Goal: Transaction & Acquisition: Obtain resource

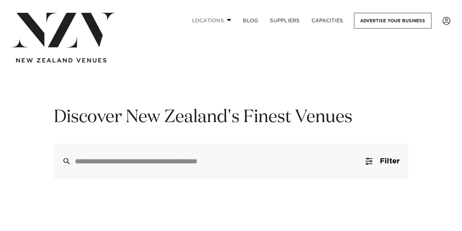
click at [211, 17] on link "Locations" at bounding box center [211, 21] width 51 height 16
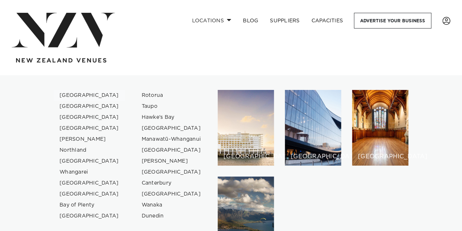
click at [70, 94] on link "[GEOGRAPHIC_DATA]" at bounding box center [89, 95] width 71 height 11
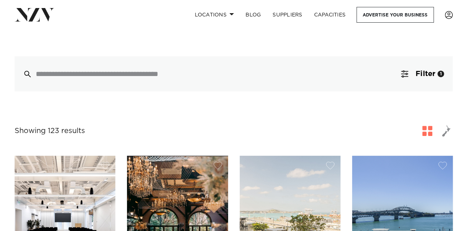
scroll to position [172, 0]
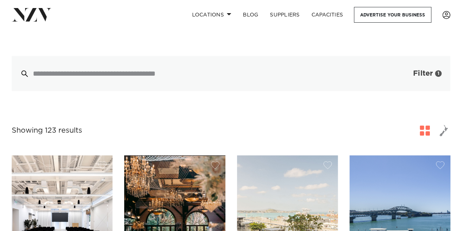
click at [428, 70] on span "Filter" at bounding box center [423, 73] width 20 height 7
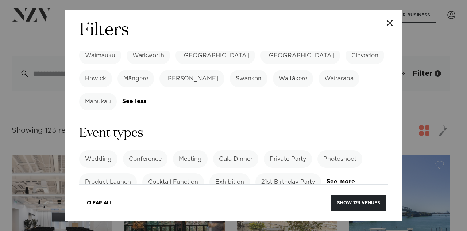
scroll to position [291, 0]
click at [280, 173] on label "21st Birthday Party" at bounding box center [289, 182] width 66 height 18
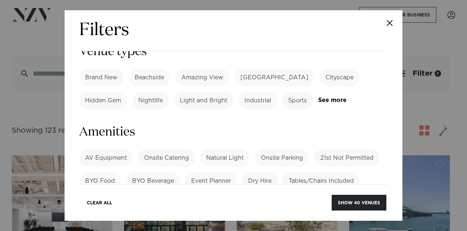
scroll to position [454, 0]
click at [99, 195] on link "See more" at bounding box center [107, 198] width 57 height 6
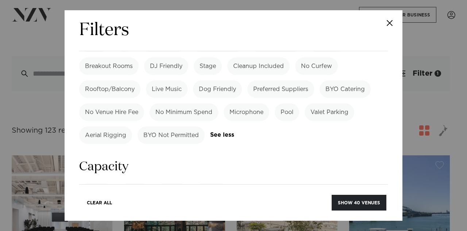
scroll to position [665, 0]
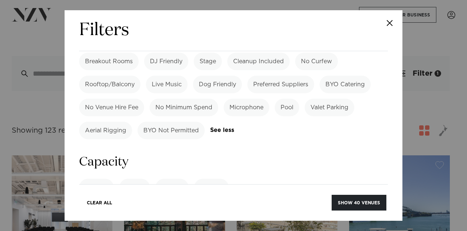
click at [101, 179] on label "Cocktail" at bounding box center [96, 188] width 35 height 18
click at [107, 205] on input "number" at bounding box center [233, 215] width 309 height 20
type input "**"
click at [69, 124] on div "Filters Search Type Venue Supplier See more Locations Auckland Wellington Chris…" at bounding box center [234, 115] width 338 height 210
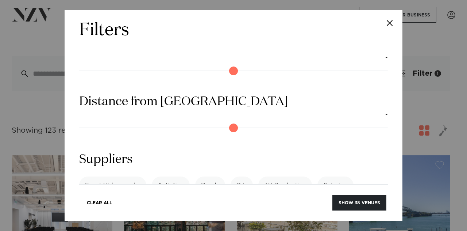
scroll to position [869, 0]
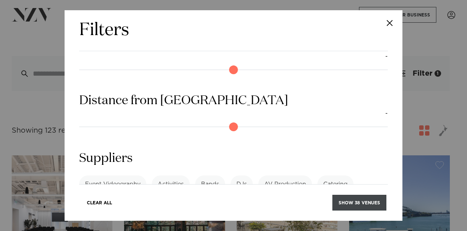
click at [344, 199] on button "Show 38 venues" at bounding box center [360, 203] width 54 height 16
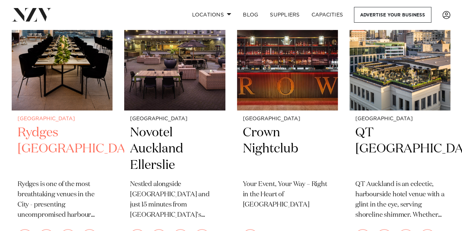
scroll to position [221, 0]
click at [30, 138] on h2 "Rydges [GEOGRAPHIC_DATA]" at bounding box center [62, 149] width 89 height 49
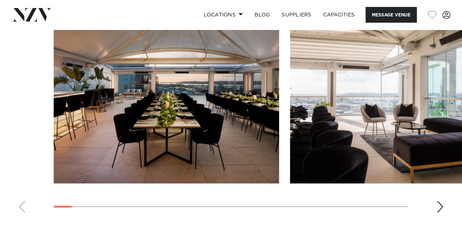
scroll to position [958, 0]
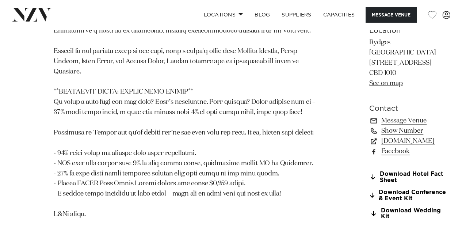
scroll to position [675, 0]
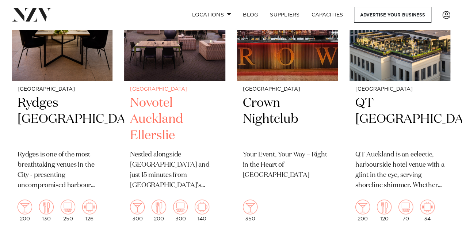
scroll to position [250, 0]
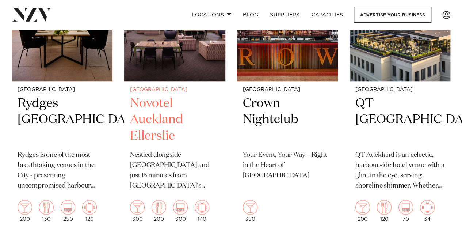
click at [160, 120] on h2 "Novotel Auckland Ellerslie" at bounding box center [174, 119] width 89 height 49
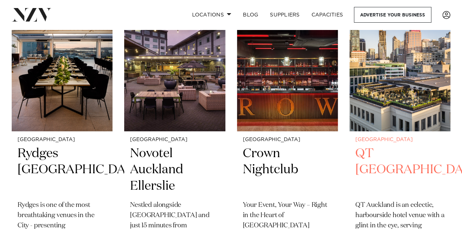
scroll to position [200, 0]
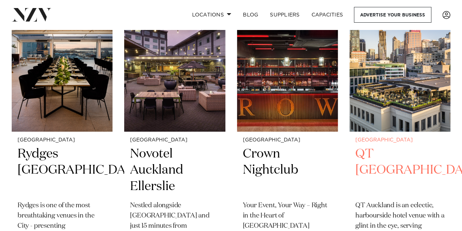
click at [385, 100] on img at bounding box center [400, 63] width 101 height 135
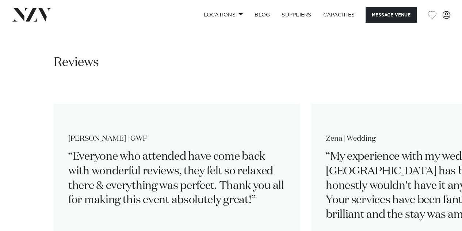
scroll to position [1210, 0]
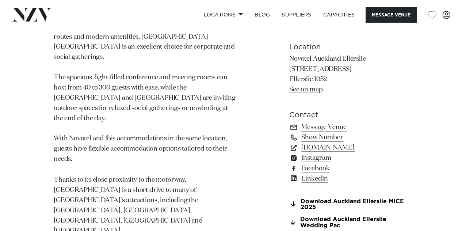
scroll to position [526, 0]
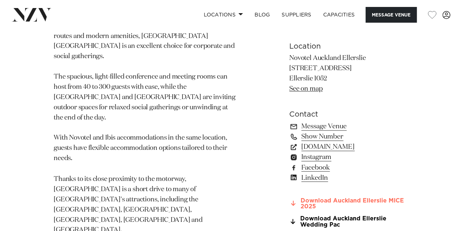
click at [317, 197] on link "Download Auckland Ellerslie MICE 2025" at bounding box center [348, 203] width 119 height 12
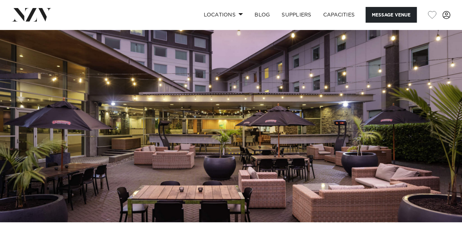
scroll to position [11, 0]
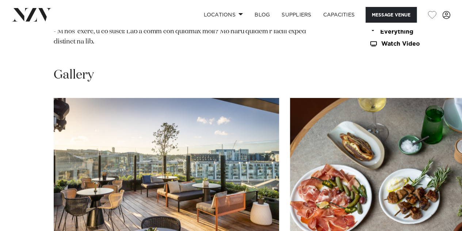
scroll to position [921, 0]
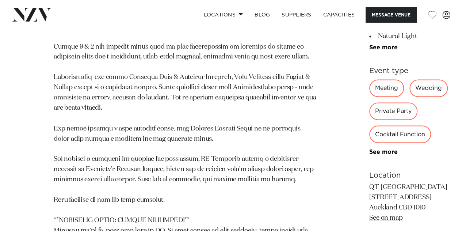
scroll to position [557, 0]
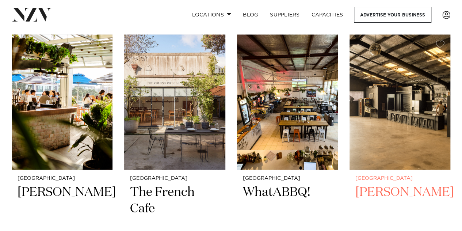
scroll to position [748, 0]
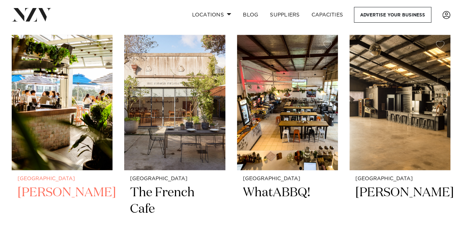
click at [78, 117] on img at bounding box center [62, 102] width 101 height 135
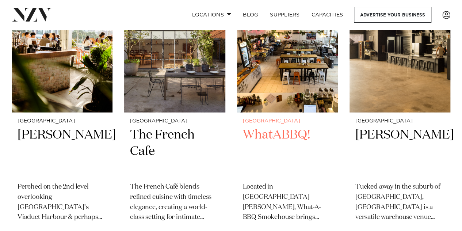
scroll to position [805, 0]
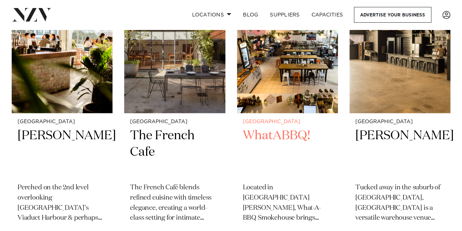
click at [261, 132] on h2 "WhatABBQ!" at bounding box center [287, 151] width 89 height 49
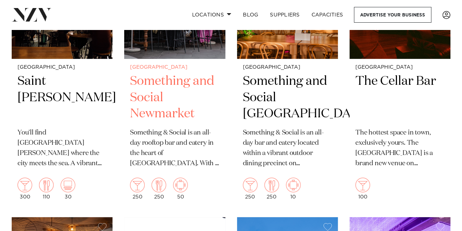
scroll to position [1464, 0]
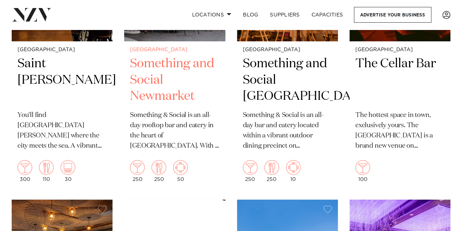
click at [154, 85] on h2 "Something and Social Newmarket" at bounding box center [174, 80] width 89 height 49
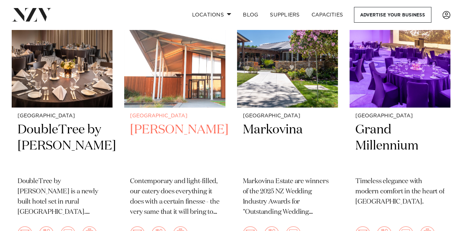
scroll to position [1692, 0]
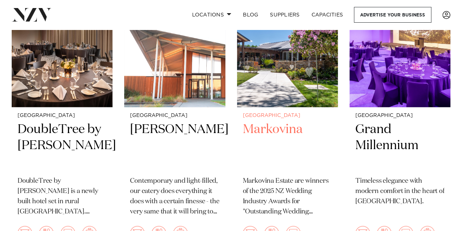
click at [267, 93] on img at bounding box center [287, 39] width 101 height 135
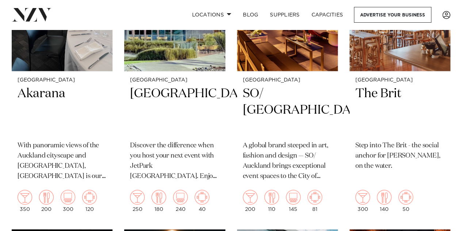
scroll to position [2000, 0]
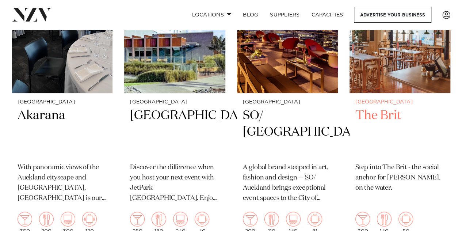
click at [386, 83] on img at bounding box center [400, 25] width 101 height 135
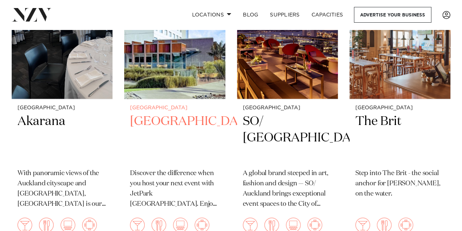
scroll to position [1993, 0]
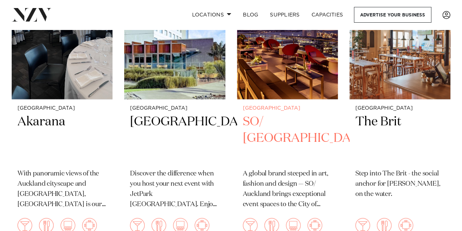
click at [269, 77] on img at bounding box center [287, 31] width 101 height 135
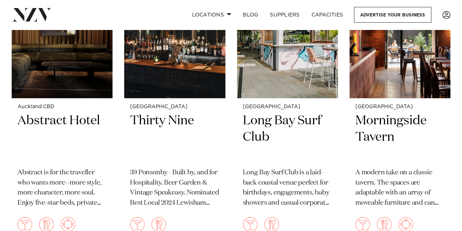
scroll to position [2291, 0]
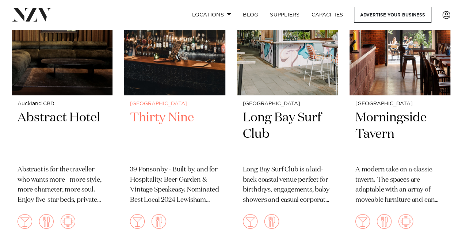
click at [153, 76] on img at bounding box center [174, 27] width 101 height 135
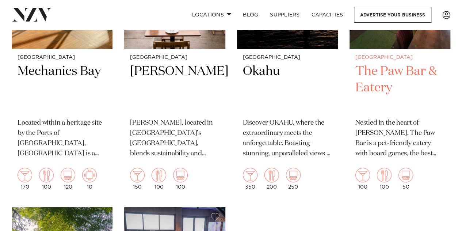
scroll to position [2631, 0]
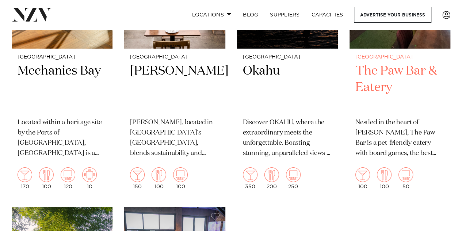
click at [379, 88] on h2 "The Paw Bar & Eatery" at bounding box center [399, 87] width 89 height 49
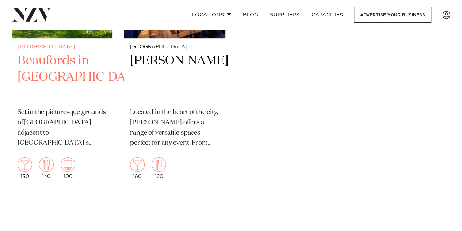
scroll to position [2936, 0]
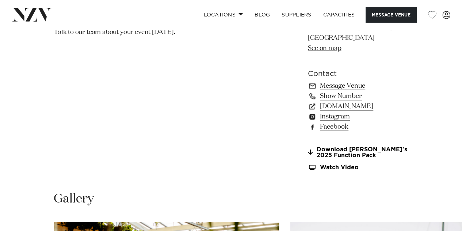
scroll to position [495, 0]
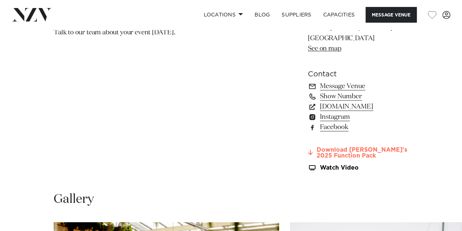
click at [316, 147] on link "Download Rudi's 2025 Function Pack" at bounding box center [358, 153] width 100 height 12
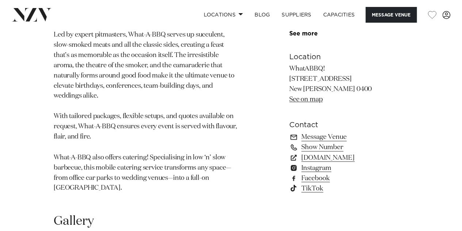
scroll to position [538, 0]
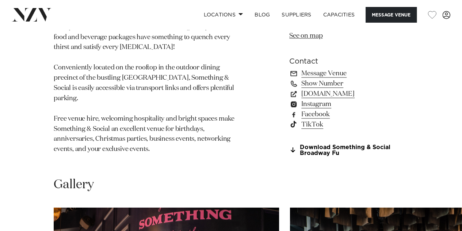
scroll to position [522, 0]
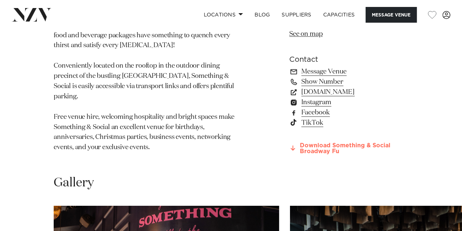
click at [318, 151] on link "Download Something & Social Broadway Fu" at bounding box center [348, 148] width 119 height 12
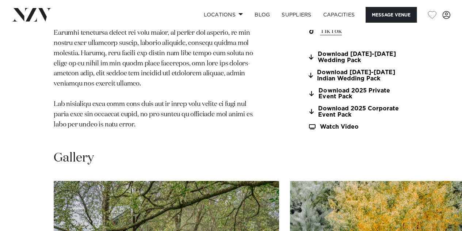
scroll to position [659, 0]
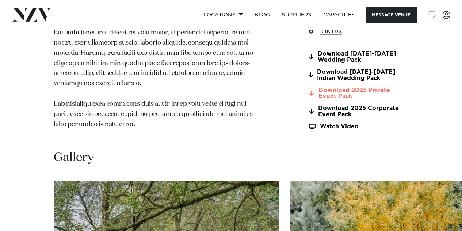
click at [308, 99] on link "Download 2025 Private Event Pack" at bounding box center [358, 93] width 100 height 12
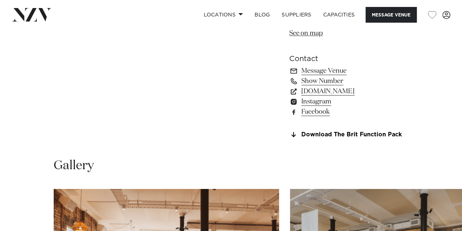
scroll to position [496, 0]
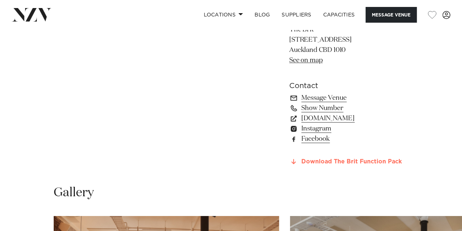
click at [308, 162] on link "Download The Brit Function Pack" at bounding box center [348, 162] width 119 height 7
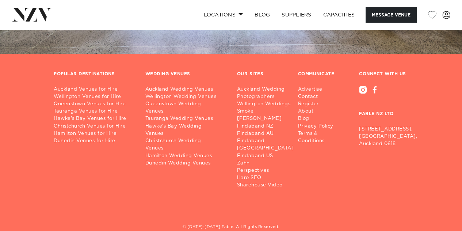
scroll to position [1630, 0]
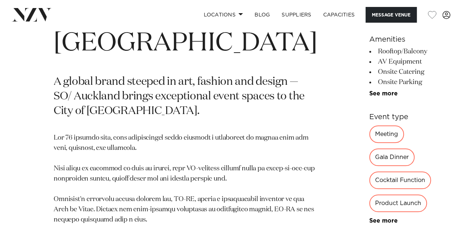
scroll to position [291, 0]
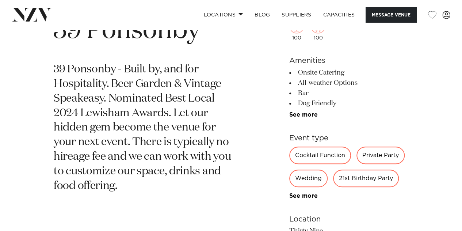
scroll to position [271, 0]
click at [297, 114] on link "See more" at bounding box center [317, 115] width 57 height 6
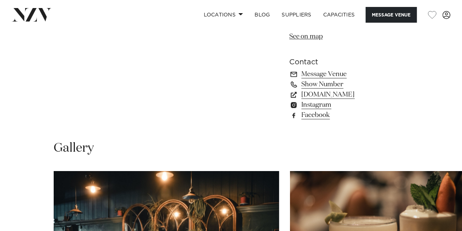
scroll to position [559, 0]
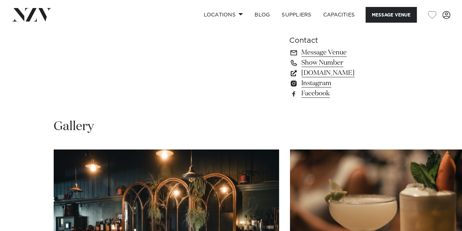
click at [316, 70] on link "www.thirtynine.co.nz" at bounding box center [348, 73] width 119 height 10
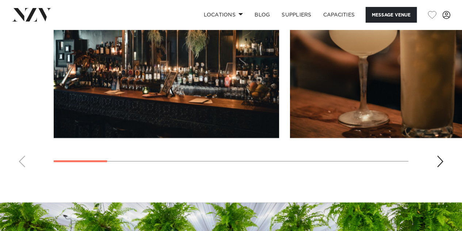
scroll to position [747, 0]
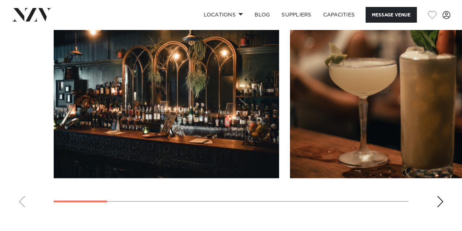
scroll to position [655, 0]
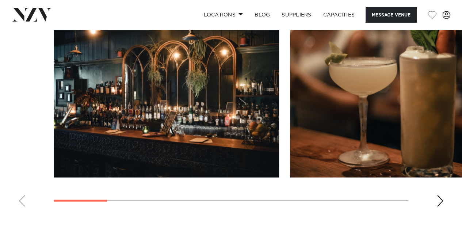
click at [436, 198] on div "Next slide" at bounding box center [439, 201] width 7 height 12
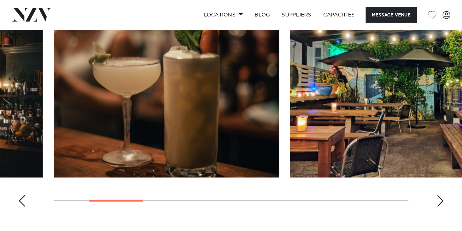
click at [436, 198] on div "Next slide" at bounding box center [439, 201] width 7 height 12
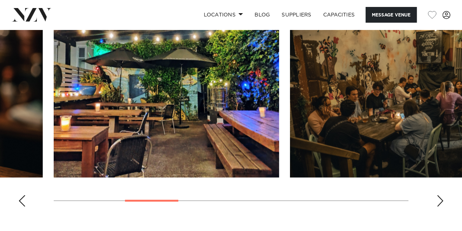
click at [436, 198] on div "Next slide" at bounding box center [439, 201] width 7 height 12
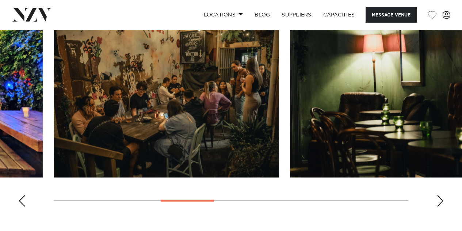
click at [436, 198] on div "Next slide" at bounding box center [439, 201] width 7 height 12
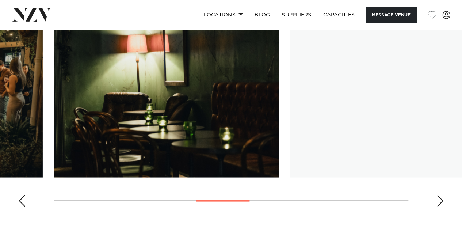
click at [436, 198] on div "Next slide" at bounding box center [439, 201] width 7 height 12
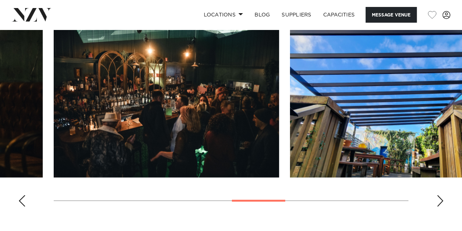
click at [436, 198] on div "Next slide" at bounding box center [439, 201] width 7 height 12
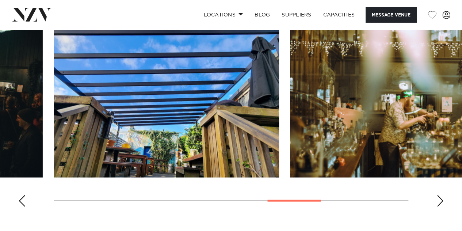
click at [436, 198] on div "Next slide" at bounding box center [439, 201] width 7 height 12
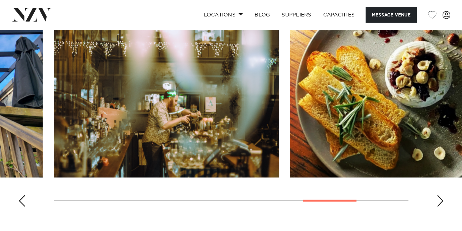
click at [436, 198] on div "Next slide" at bounding box center [439, 201] width 7 height 12
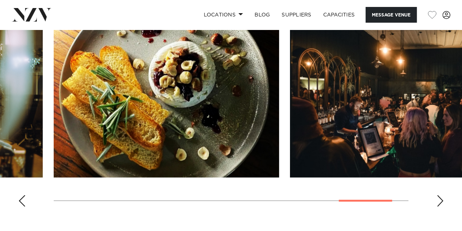
click at [436, 198] on div "Next slide" at bounding box center [439, 201] width 7 height 12
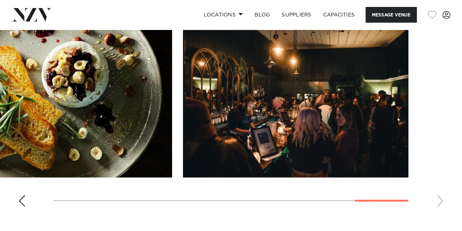
click at [436, 198] on swiper-container at bounding box center [231, 112] width 462 height 201
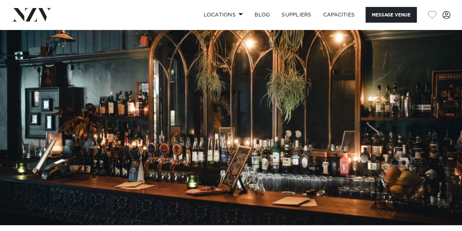
scroll to position [0, 0]
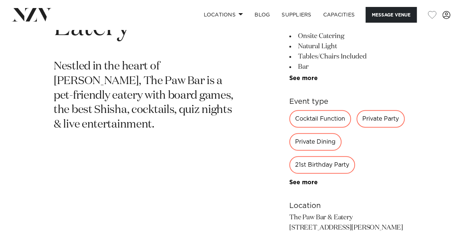
scroll to position [313, 0]
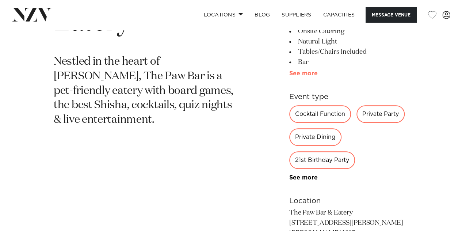
click at [312, 71] on link "See more" at bounding box center [317, 73] width 57 height 6
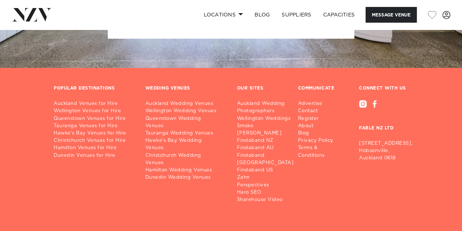
scroll to position [1162, 0]
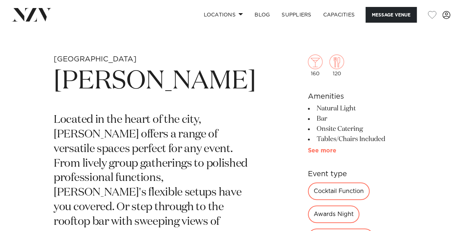
scroll to position [221, 0]
click at [308, 148] on link "See more" at bounding box center [336, 150] width 57 height 6
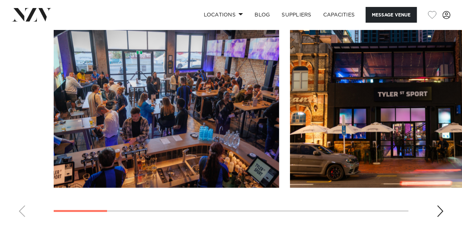
scroll to position [823, 0]
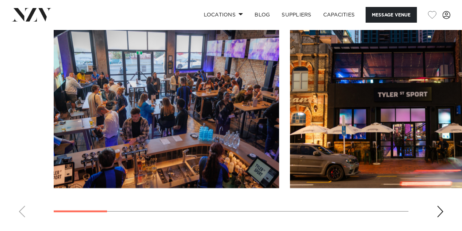
click at [433, 190] on swiper-container at bounding box center [231, 123] width 462 height 201
click at [442, 206] on div "Next slide" at bounding box center [439, 212] width 7 height 12
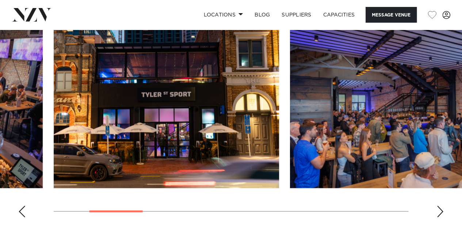
click at [442, 206] on div "Next slide" at bounding box center [439, 212] width 7 height 12
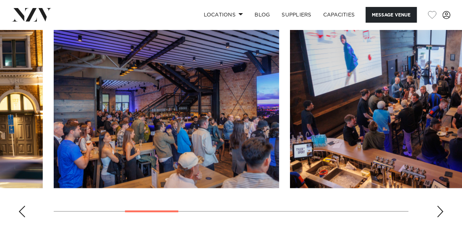
click at [442, 206] on div "Next slide" at bounding box center [439, 212] width 7 height 12
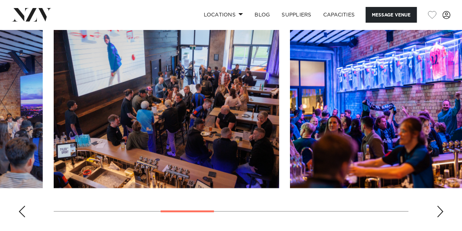
click at [442, 206] on div "Next slide" at bounding box center [439, 212] width 7 height 12
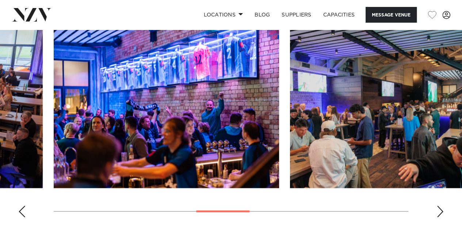
click at [442, 206] on div "Next slide" at bounding box center [439, 212] width 7 height 12
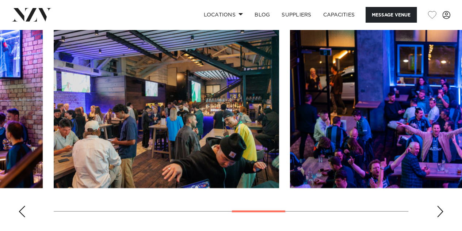
click at [442, 206] on div "Next slide" at bounding box center [439, 212] width 7 height 12
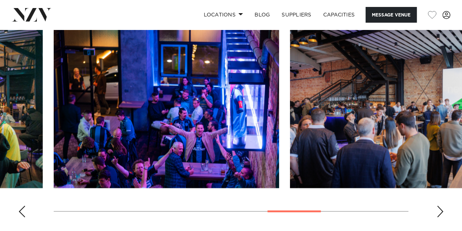
click at [442, 206] on div "Next slide" at bounding box center [439, 212] width 7 height 12
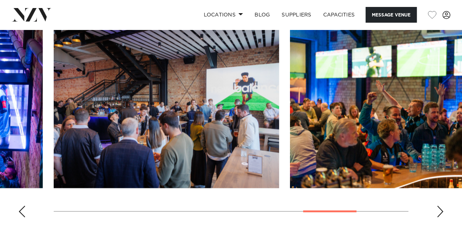
click at [442, 206] on div "Next slide" at bounding box center [439, 212] width 7 height 12
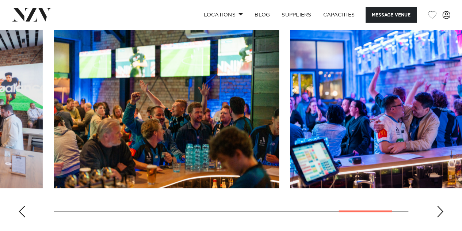
click at [442, 206] on div "Next slide" at bounding box center [439, 212] width 7 height 12
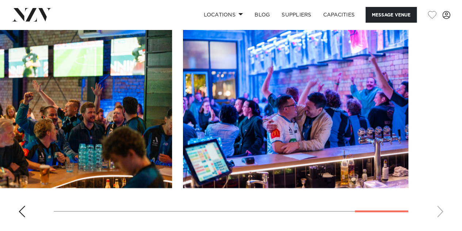
click at [442, 194] on swiper-container at bounding box center [231, 123] width 462 height 201
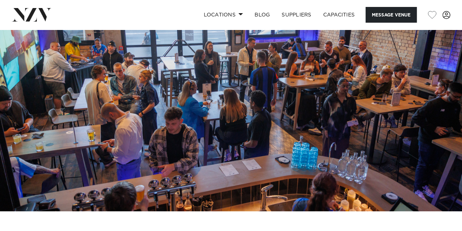
scroll to position [32, 0]
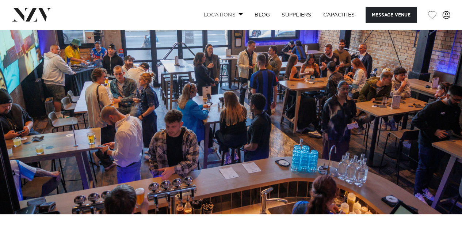
click at [205, 14] on link "Locations" at bounding box center [223, 15] width 51 height 16
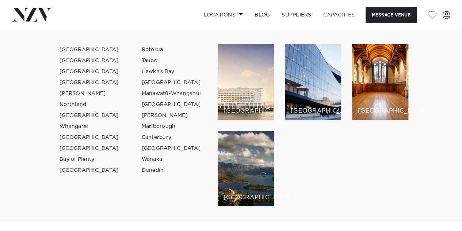
click at [337, 12] on link "Capacities" at bounding box center [338, 15] width 43 height 16
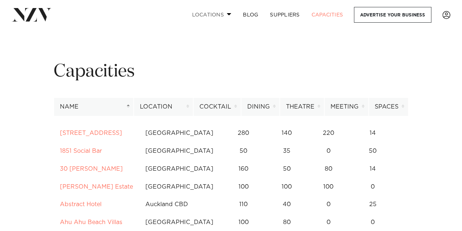
click at [197, 14] on link "Locations" at bounding box center [211, 15] width 51 height 16
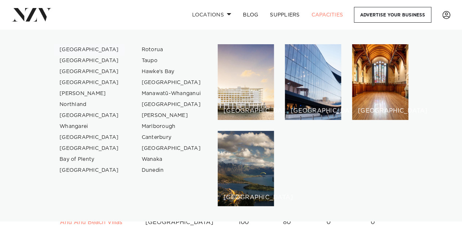
click at [73, 47] on link "[GEOGRAPHIC_DATA]" at bounding box center [89, 49] width 71 height 11
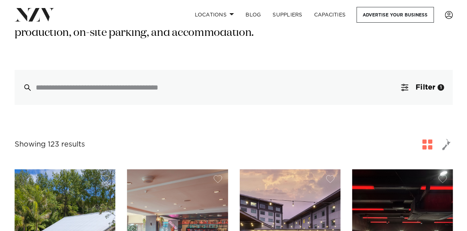
scroll to position [157, 0]
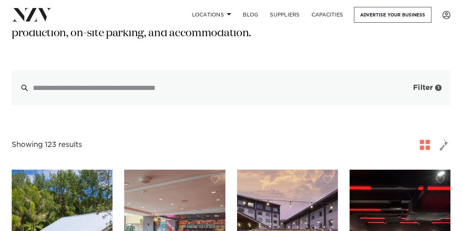
click at [426, 84] on span "Filter" at bounding box center [423, 87] width 20 height 7
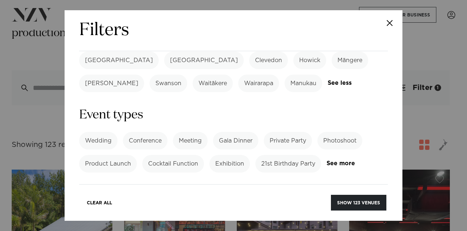
scroll to position [280, 0]
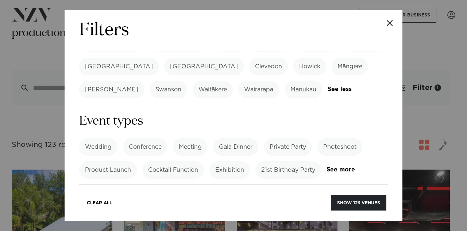
click at [288, 161] on label "21st Birthday Party" at bounding box center [289, 170] width 66 height 18
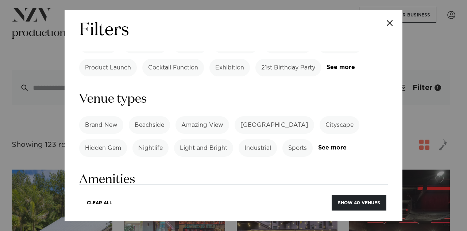
scroll to position [384, 0]
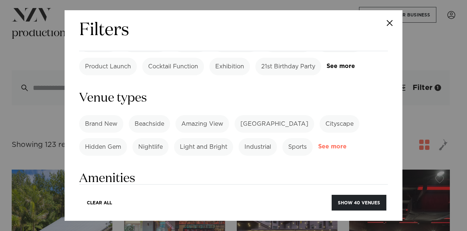
click at [330, 144] on link "See more" at bounding box center [346, 147] width 57 height 6
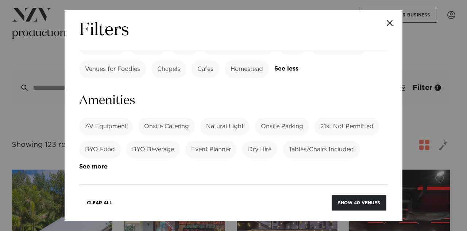
scroll to position [647, 0]
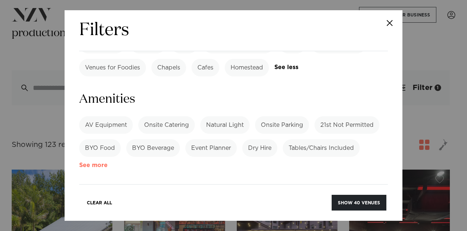
click at [101, 162] on link "See more" at bounding box center [107, 165] width 57 height 6
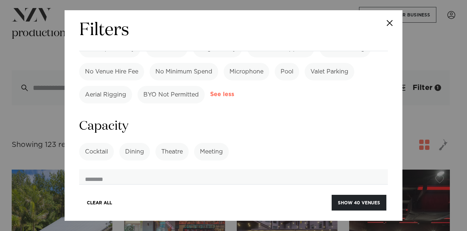
scroll to position [862, 0]
click at [95, 142] on label "Cocktail" at bounding box center [96, 151] width 35 height 18
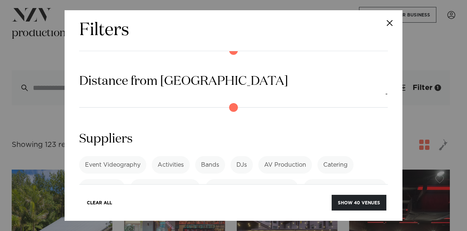
scroll to position [1053, 0]
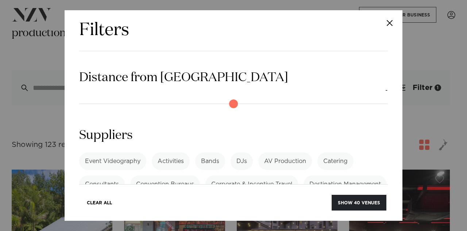
click at [136, 198] on link "See more" at bounding box center [107, 201] width 57 height 6
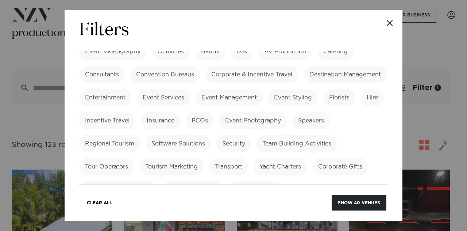
scroll to position [1167, 0]
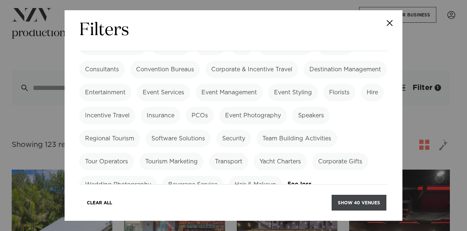
click at [339, 200] on button "Show 40 venues" at bounding box center [359, 203] width 55 height 16
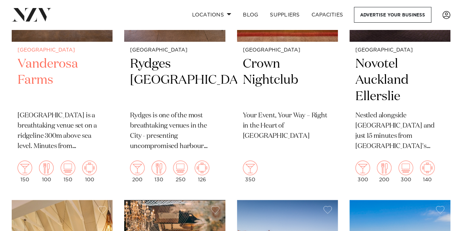
scroll to position [289, 0]
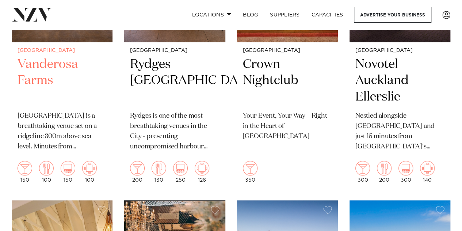
click at [60, 127] on p "[GEOGRAPHIC_DATA] is a breathtaking venue set on a ridgeline 300m above sea lev…" at bounding box center [62, 131] width 89 height 41
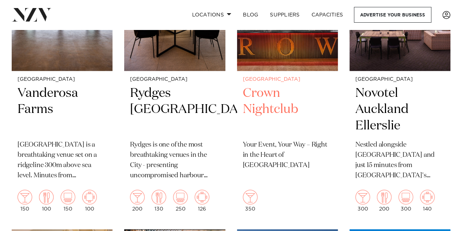
scroll to position [261, 0]
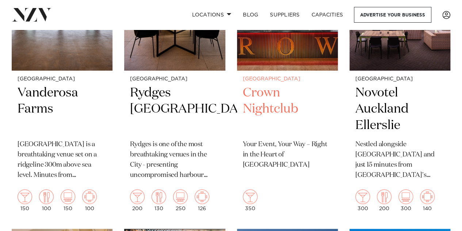
click at [279, 50] on img at bounding box center [287, 2] width 101 height 135
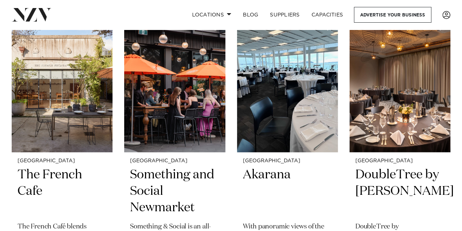
scroll to position [757, 0]
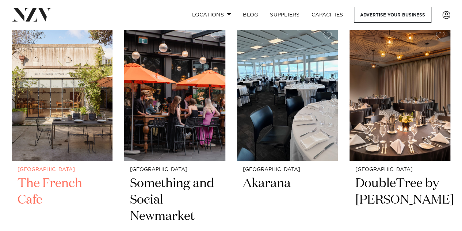
click at [39, 73] on img at bounding box center [62, 93] width 101 height 135
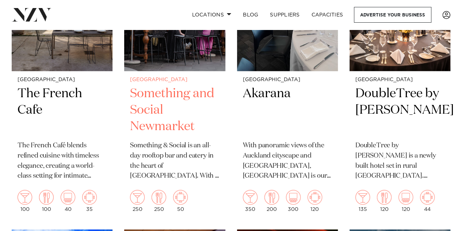
scroll to position [848, 0]
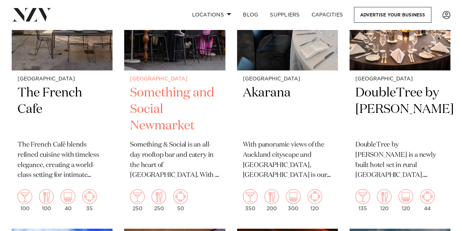
click at [159, 103] on h2 "Something and Social Newmarket" at bounding box center [174, 109] width 89 height 49
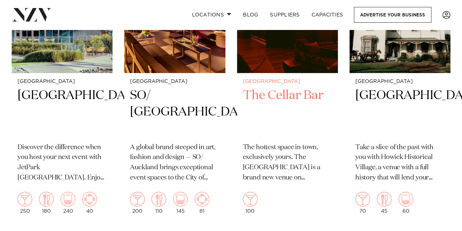
scroll to position [1131, 0]
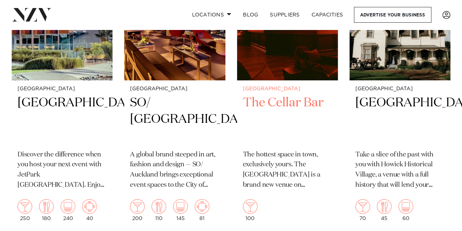
click at [285, 74] on img at bounding box center [287, 12] width 101 height 135
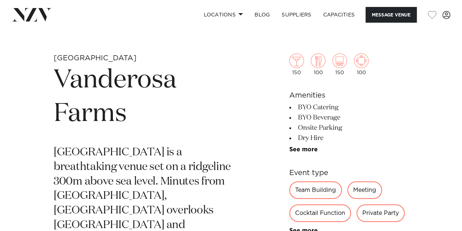
scroll to position [223, 0]
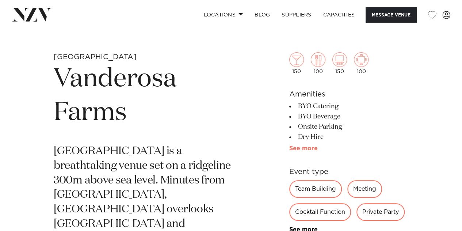
click at [297, 148] on link "See more" at bounding box center [317, 148] width 57 height 6
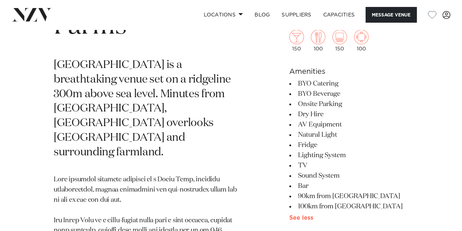
scroll to position [310, 0]
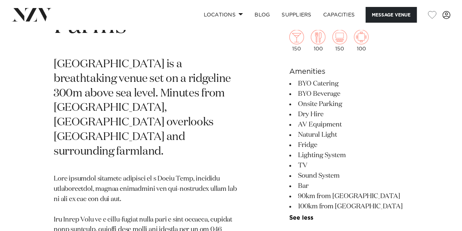
click at [349, 152] on li "Lighting System" at bounding box center [348, 155] width 119 height 10
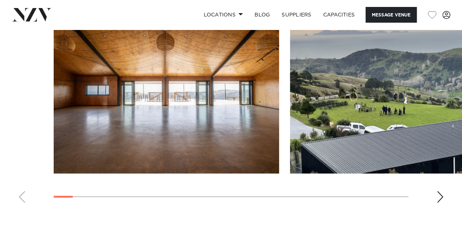
scroll to position [822, 0]
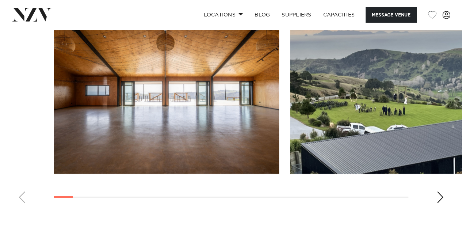
click at [439, 191] on div "Next slide" at bounding box center [439, 197] width 7 height 12
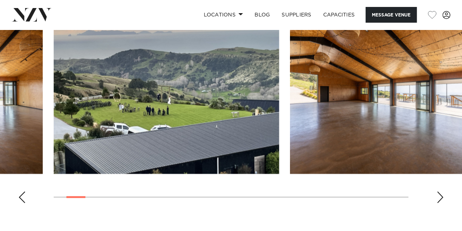
click at [439, 191] on div "Next slide" at bounding box center [439, 197] width 7 height 12
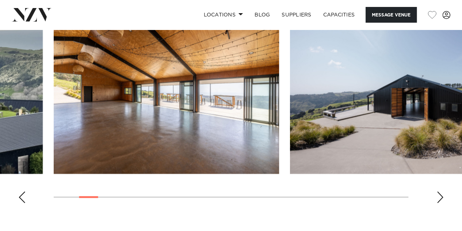
click at [439, 191] on div "Next slide" at bounding box center [439, 197] width 7 height 12
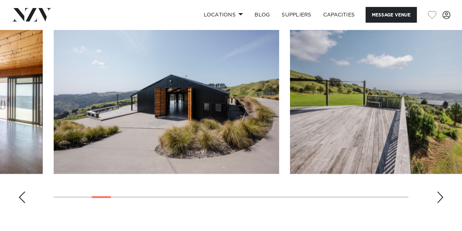
click at [439, 191] on div "Next slide" at bounding box center [439, 197] width 7 height 12
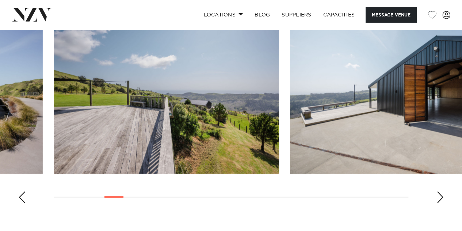
click at [439, 191] on div "Next slide" at bounding box center [439, 197] width 7 height 12
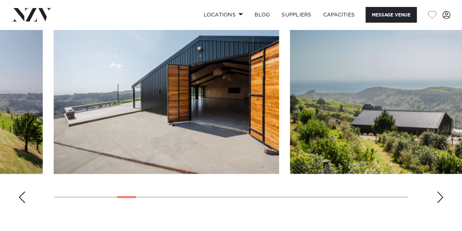
click at [439, 191] on div "Next slide" at bounding box center [439, 197] width 7 height 12
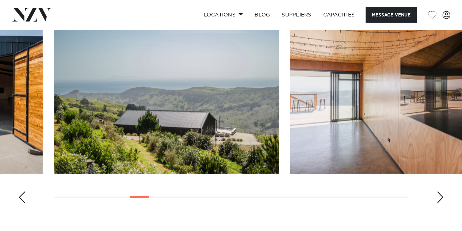
click at [439, 191] on div "Next slide" at bounding box center [439, 197] width 7 height 12
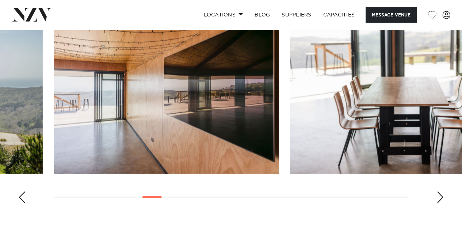
click at [439, 191] on div "Next slide" at bounding box center [439, 197] width 7 height 12
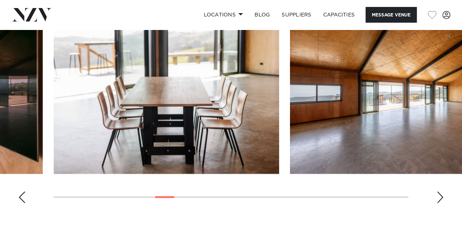
click at [439, 191] on div "Next slide" at bounding box center [439, 197] width 7 height 12
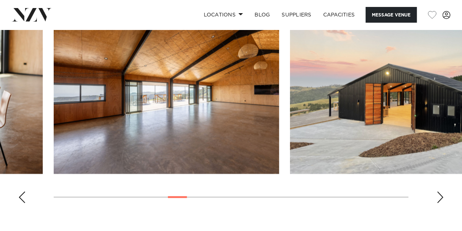
click at [439, 191] on div "Next slide" at bounding box center [439, 197] width 7 height 12
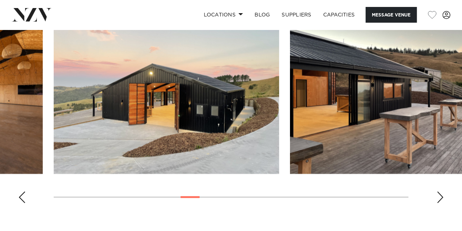
click at [439, 191] on div "Next slide" at bounding box center [439, 197] width 7 height 12
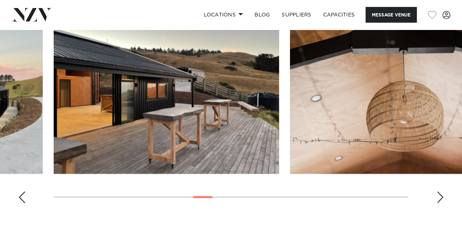
click at [439, 191] on div "Next slide" at bounding box center [439, 197] width 7 height 12
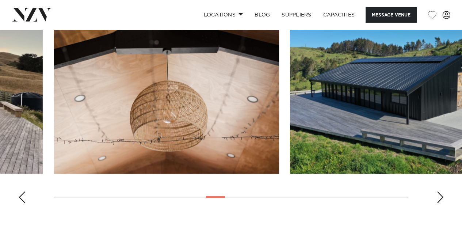
click at [439, 191] on div "Next slide" at bounding box center [439, 197] width 7 height 12
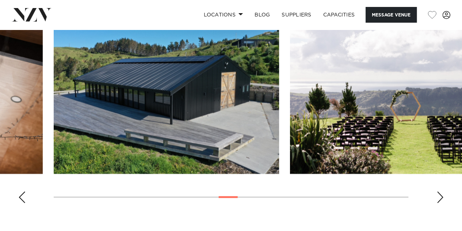
click at [439, 191] on div "Next slide" at bounding box center [439, 197] width 7 height 12
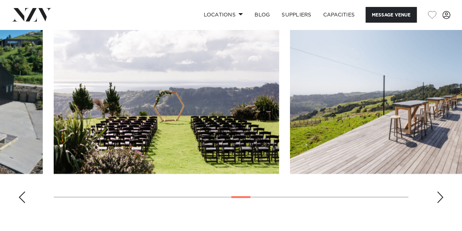
click at [439, 191] on div "Next slide" at bounding box center [439, 197] width 7 height 12
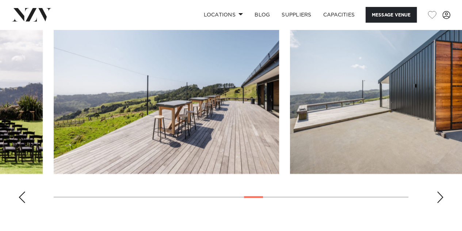
click at [439, 191] on div "Next slide" at bounding box center [439, 197] width 7 height 12
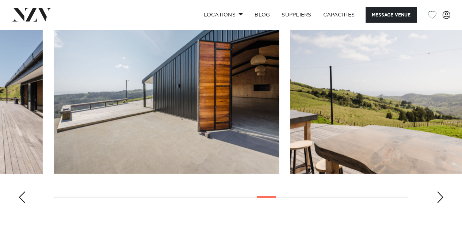
click at [439, 191] on div "Next slide" at bounding box center [439, 197] width 7 height 12
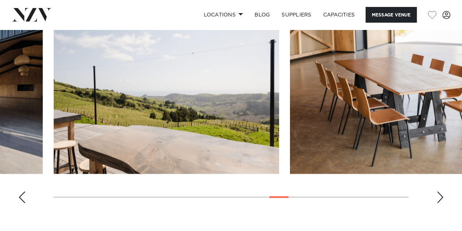
click at [439, 191] on div "Next slide" at bounding box center [439, 197] width 7 height 12
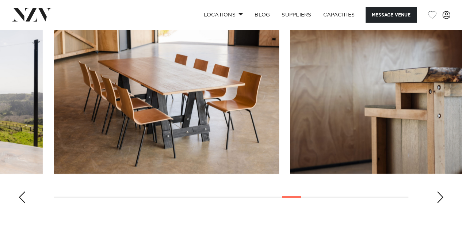
click at [439, 191] on div "Next slide" at bounding box center [439, 197] width 7 height 12
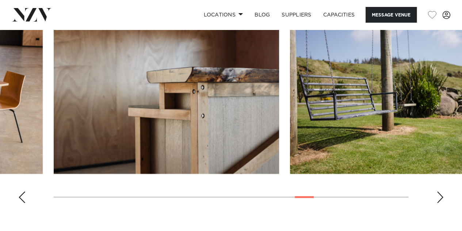
click at [439, 191] on div "Next slide" at bounding box center [439, 197] width 7 height 12
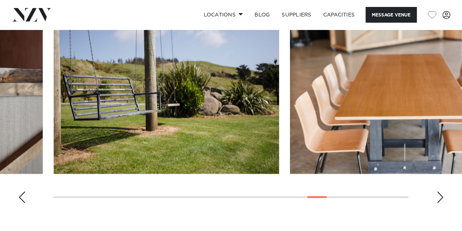
click at [439, 191] on div "Next slide" at bounding box center [439, 197] width 7 height 12
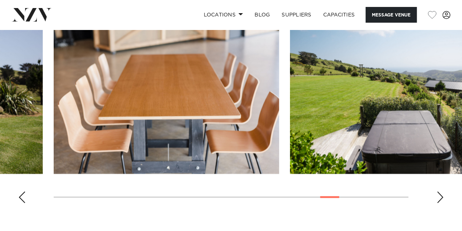
click at [439, 191] on div "Next slide" at bounding box center [439, 197] width 7 height 12
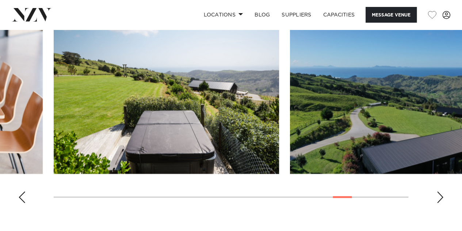
click at [439, 191] on div "Next slide" at bounding box center [439, 197] width 7 height 12
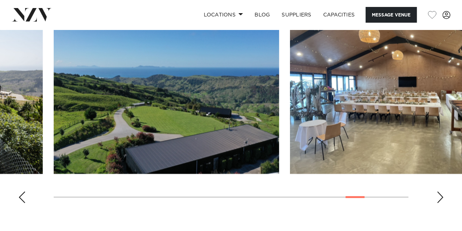
click at [439, 191] on div "Next slide" at bounding box center [439, 197] width 7 height 12
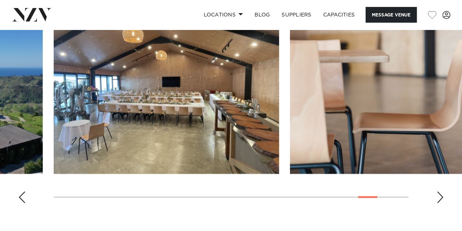
click at [439, 191] on div "Next slide" at bounding box center [439, 197] width 7 height 12
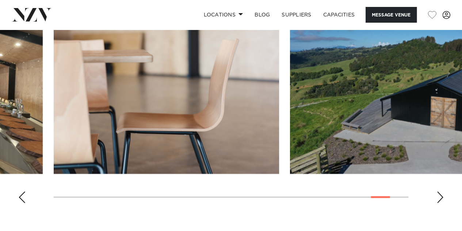
click at [439, 191] on div "Next slide" at bounding box center [439, 197] width 7 height 12
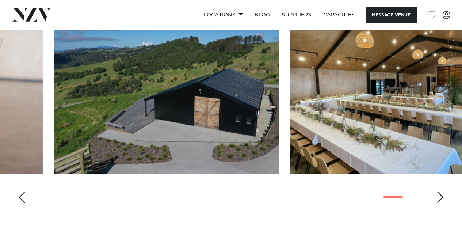
click at [439, 191] on div "Next slide" at bounding box center [439, 197] width 7 height 12
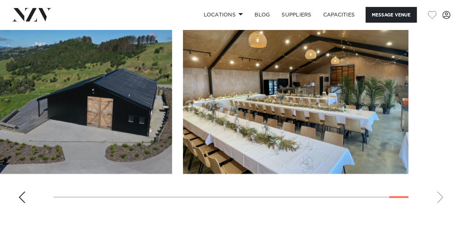
click at [439, 176] on swiper-container at bounding box center [231, 108] width 462 height 201
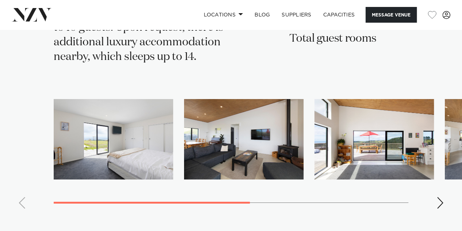
scroll to position [1252, 0]
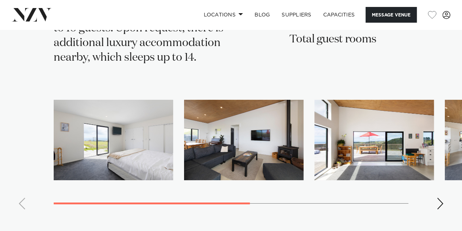
click at [439, 198] on div "Next slide" at bounding box center [439, 204] width 7 height 12
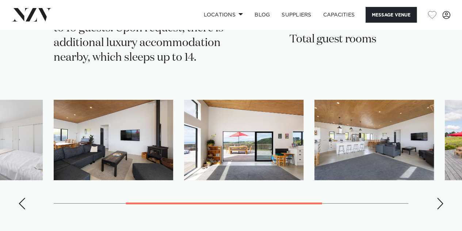
click at [439, 198] on div "Next slide" at bounding box center [439, 204] width 7 height 12
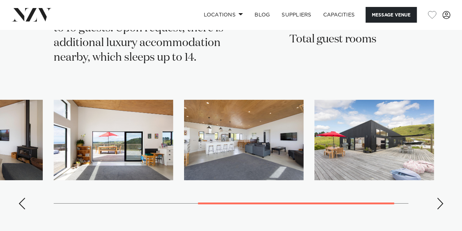
click at [439, 198] on div "Next slide" at bounding box center [439, 204] width 7 height 12
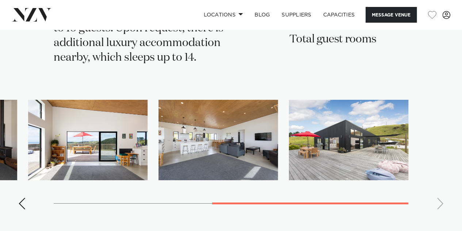
click at [439, 182] on swiper-container at bounding box center [231, 158] width 462 height 116
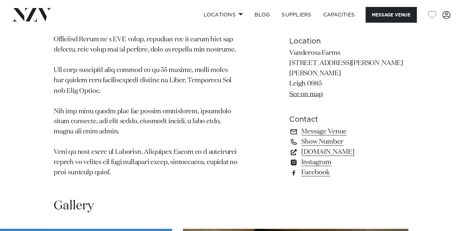
scroll to position [602, 0]
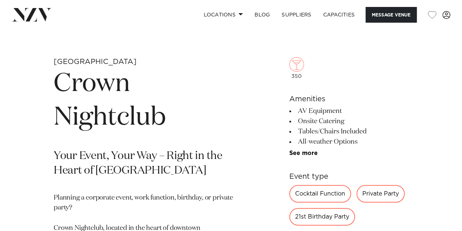
scroll to position [220, 0]
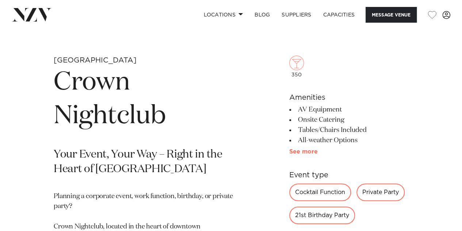
click at [294, 149] on link "See more" at bounding box center [317, 152] width 57 height 6
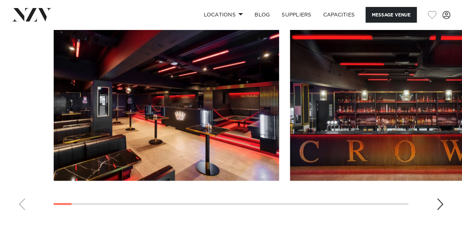
scroll to position [743, 0]
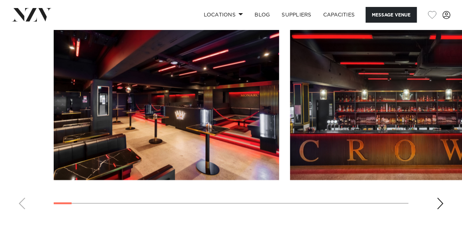
click at [438, 197] on swiper-container at bounding box center [231, 115] width 462 height 201
click at [439, 201] on div "Next slide" at bounding box center [439, 204] width 7 height 12
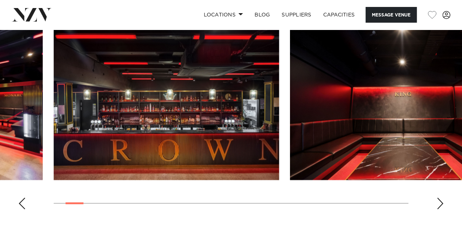
click at [439, 201] on div "Next slide" at bounding box center [439, 204] width 7 height 12
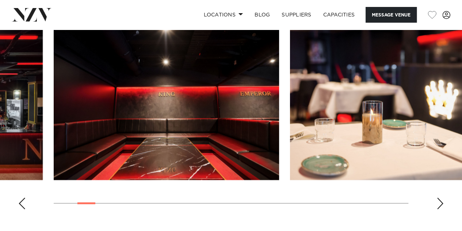
click at [439, 201] on div "Next slide" at bounding box center [439, 204] width 7 height 12
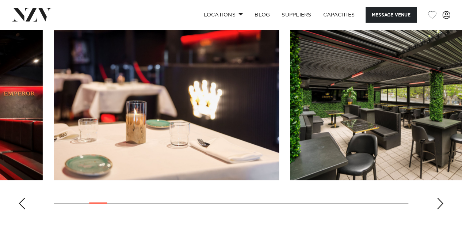
click at [439, 201] on div "Next slide" at bounding box center [439, 204] width 7 height 12
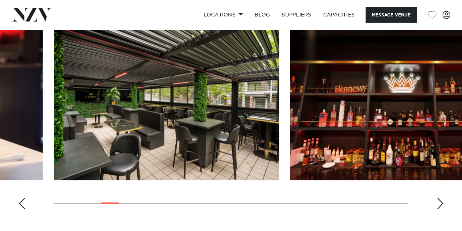
click at [439, 201] on div "Next slide" at bounding box center [439, 204] width 7 height 12
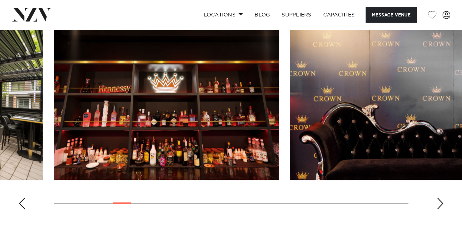
click at [439, 201] on div "Next slide" at bounding box center [439, 204] width 7 height 12
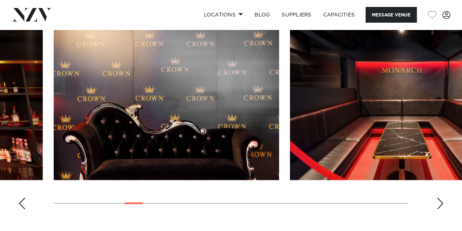
click at [439, 201] on div "Next slide" at bounding box center [439, 204] width 7 height 12
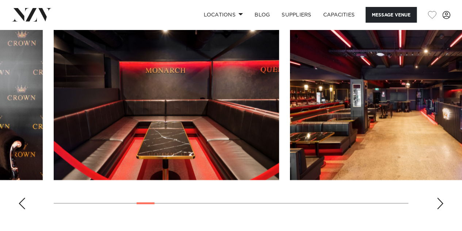
click at [439, 201] on div "Next slide" at bounding box center [439, 204] width 7 height 12
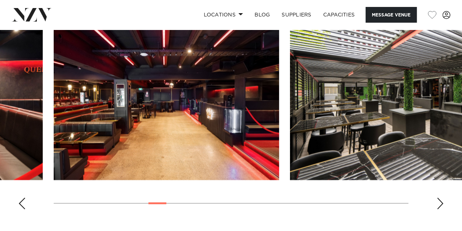
click at [439, 201] on div "Next slide" at bounding box center [439, 204] width 7 height 12
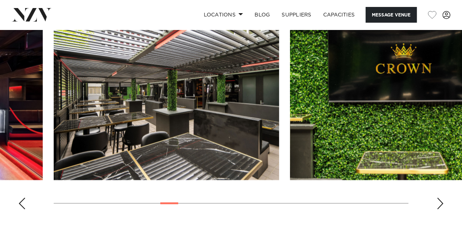
click at [439, 201] on div "Next slide" at bounding box center [439, 204] width 7 height 12
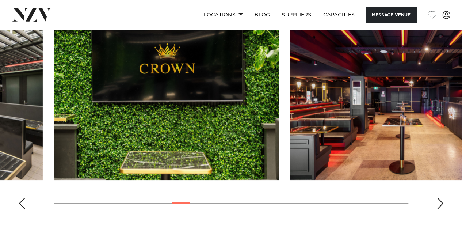
click at [439, 201] on div "Next slide" at bounding box center [439, 204] width 7 height 12
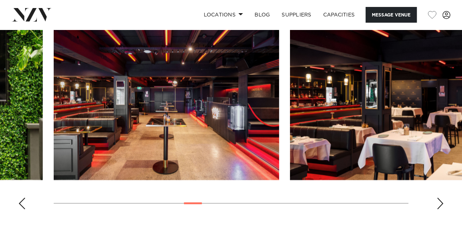
click at [439, 201] on div "Next slide" at bounding box center [439, 204] width 7 height 12
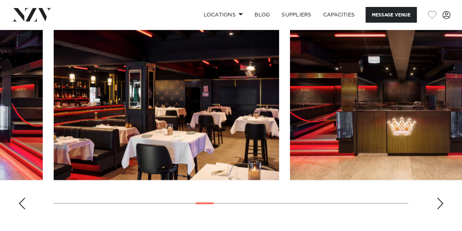
click at [439, 201] on div "Next slide" at bounding box center [439, 204] width 7 height 12
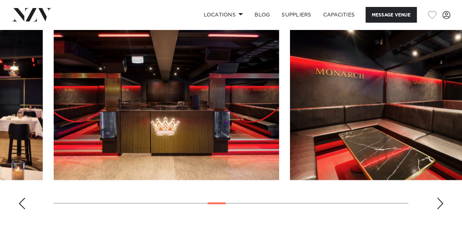
click at [439, 201] on div "Next slide" at bounding box center [439, 204] width 7 height 12
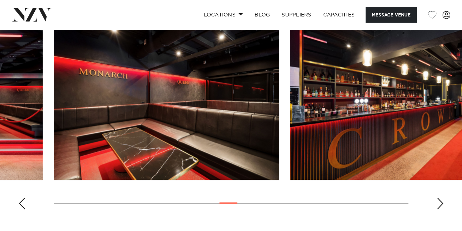
click at [439, 201] on div "Next slide" at bounding box center [439, 204] width 7 height 12
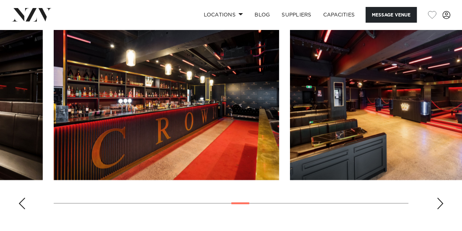
click at [439, 201] on div "Next slide" at bounding box center [439, 204] width 7 height 12
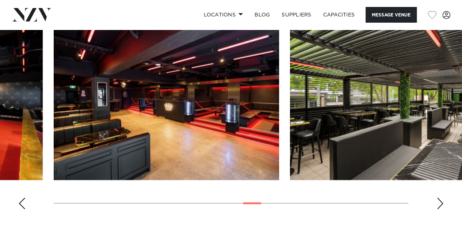
click at [439, 201] on div "Next slide" at bounding box center [439, 204] width 7 height 12
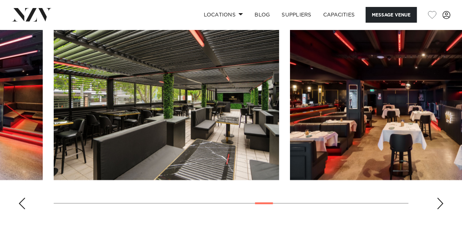
click at [439, 201] on div "Next slide" at bounding box center [439, 204] width 7 height 12
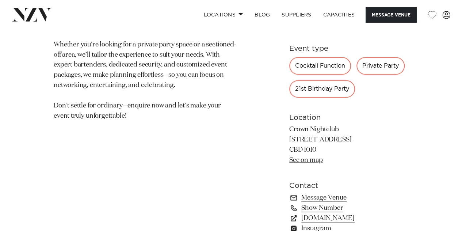
scroll to position [450, 0]
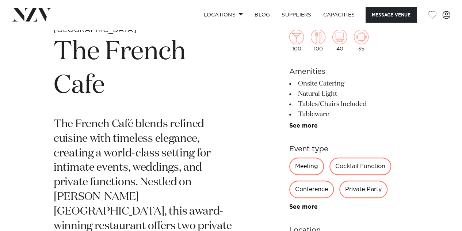
scroll to position [251, 0]
click at [301, 124] on link "See more" at bounding box center [317, 126] width 57 height 6
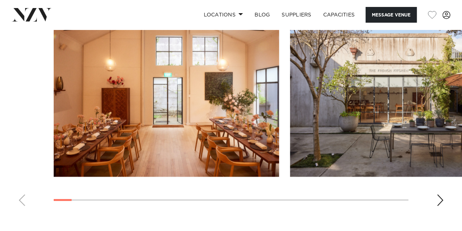
scroll to position [780, 0]
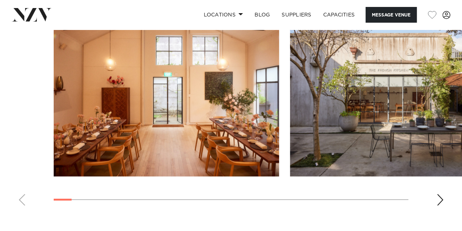
click at [440, 197] on div "Next slide" at bounding box center [439, 200] width 7 height 12
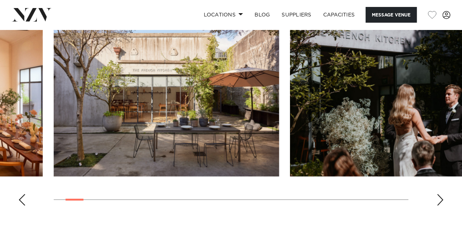
click at [440, 197] on div "Next slide" at bounding box center [439, 200] width 7 height 12
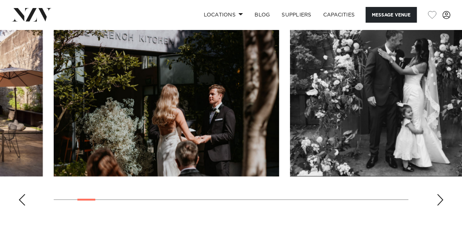
click at [440, 197] on div "Next slide" at bounding box center [439, 200] width 7 height 12
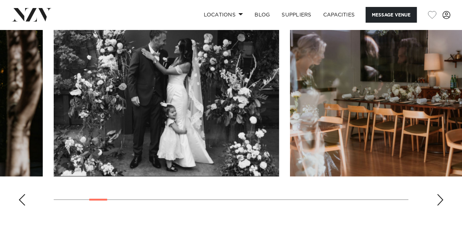
click at [440, 197] on div "Next slide" at bounding box center [439, 200] width 7 height 12
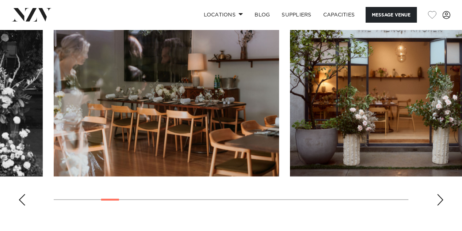
click at [440, 197] on div "Next slide" at bounding box center [439, 200] width 7 height 12
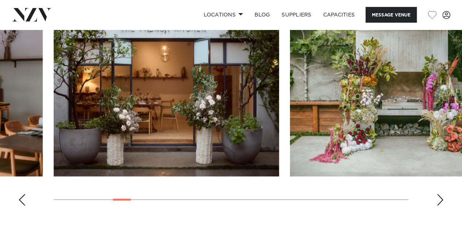
click at [440, 197] on div "Next slide" at bounding box center [439, 200] width 7 height 12
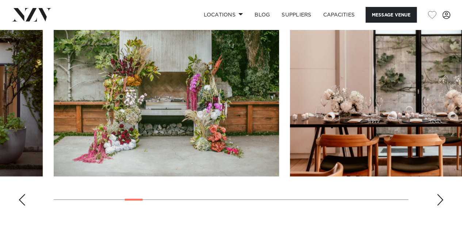
click at [440, 197] on div "Next slide" at bounding box center [439, 200] width 7 height 12
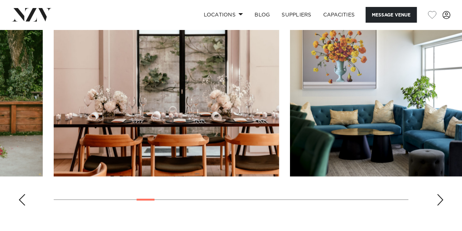
click at [440, 197] on div "Next slide" at bounding box center [439, 200] width 7 height 12
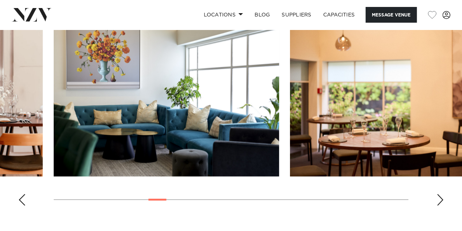
click at [440, 197] on div "Next slide" at bounding box center [439, 200] width 7 height 12
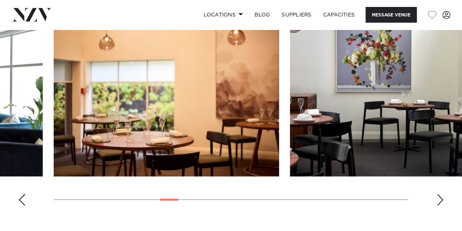
click at [440, 197] on div "Next slide" at bounding box center [439, 200] width 7 height 12
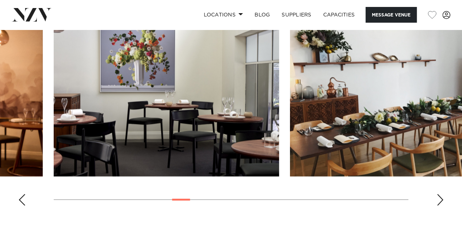
click at [440, 197] on div "Next slide" at bounding box center [439, 200] width 7 height 12
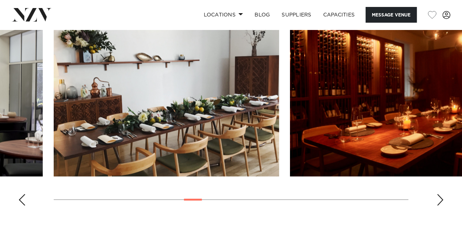
click at [440, 197] on div "Next slide" at bounding box center [439, 200] width 7 height 12
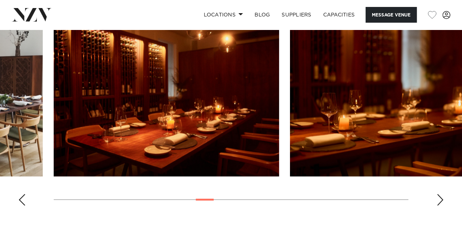
click at [440, 197] on div "Next slide" at bounding box center [439, 200] width 7 height 12
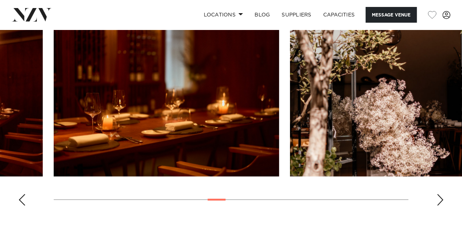
click at [440, 197] on div "Next slide" at bounding box center [439, 200] width 7 height 12
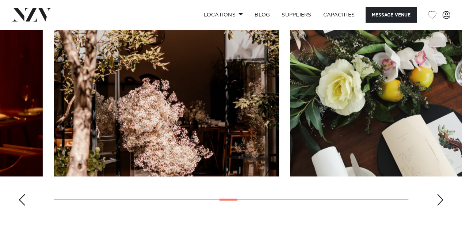
click at [440, 197] on div "Next slide" at bounding box center [439, 200] width 7 height 12
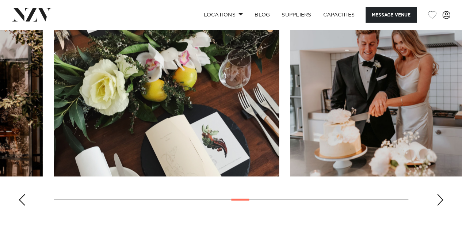
click at [440, 197] on div "Next slide" at bounding box center [439, 200] width 7 height 12
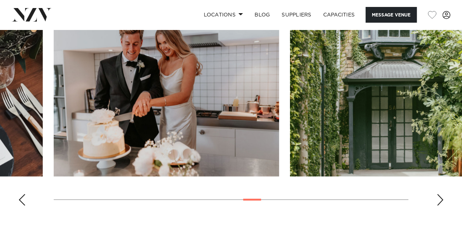
click at [440, 197] on div "Next slide" at bounding box center [439, 200] width 7 height 12
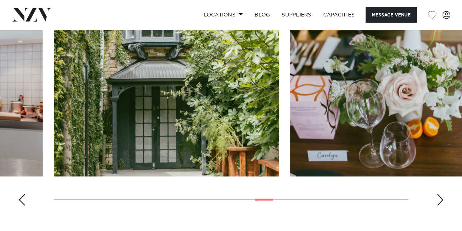
click at [440, 197] on div "Next slide" at bounding box center [439, 200] width 7 height 12
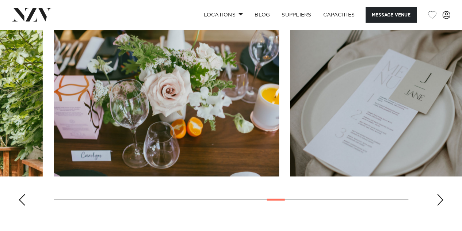
click at [440, 197] on div "Next slide" at bounding box center [439, 200] width 7 height 12
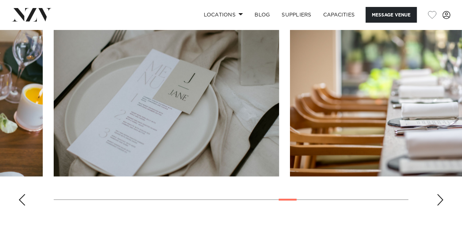
click at [440, 197] on div "Next slide" at bounding box center [439, 200] width 7 height 12
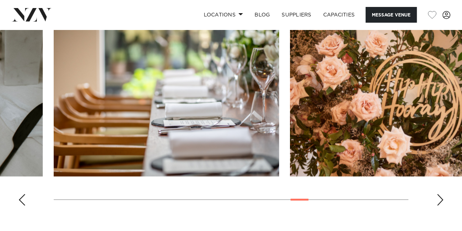
click at [440, 197] on div "Next slide" at bounding box center [439, 200] width 7 height 12
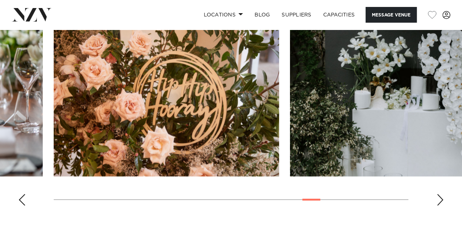
click at [440, 197] on div "Next slide" at bounding box center [439, 200] width 7 height 12
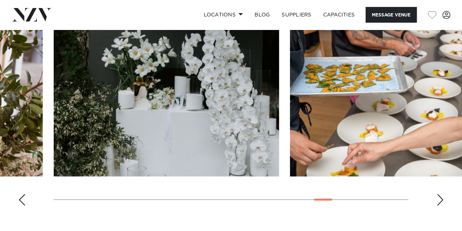
click at [440, 197] on div "Next slide" at bounding box center [439, 200] width 7 height 12
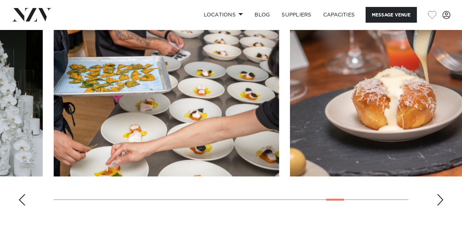
click at [440, 197] on div "Next slide" at bounding box center [439, 200] width 7 height 12
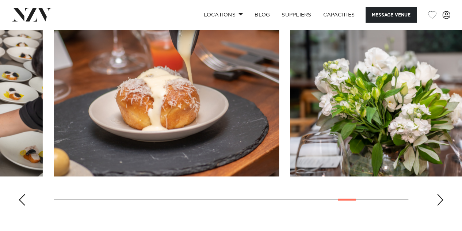
click at [440, 197] on div "Next slide" at bounding box center [439, 200] width 7 height 12
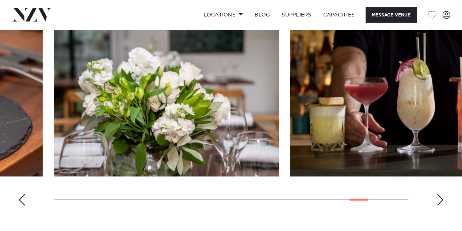
click at [440, 197] on div "Next slide" at bounding box center [439, 200] width 7 height 12
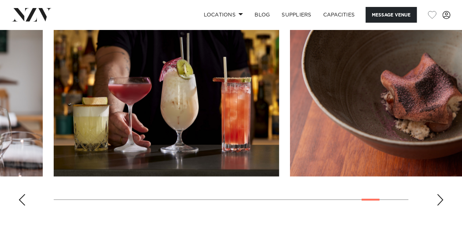
click at [440, 197] on div "Next slide" at bounding box center [439, 200] width 7 height 12
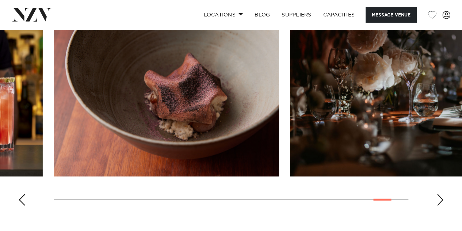
click at [440, 197] on div "Next slide" at bounding box center [439, 200] width 7 height 12
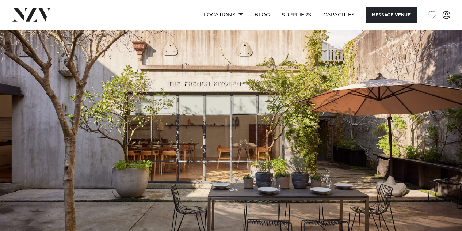
scroll to position [0, 0]
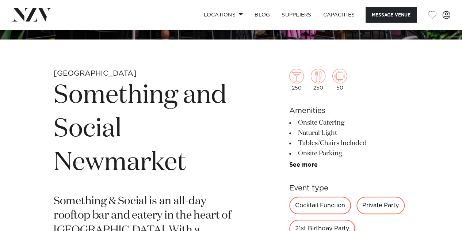
scroll to position [207, 0]
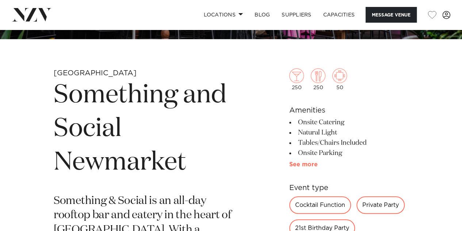
click at [295, 164] on link "See more" at bounding box center [317, 164] width 57 height 6
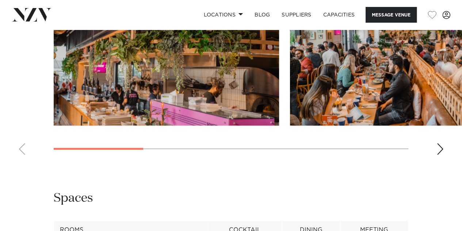
scroll to position [815, 0]
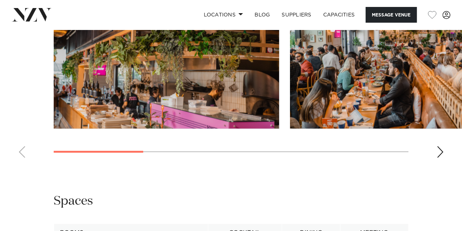
click at [441, 153] on div "Next slide" at bounding box center [439, 152] width 7 height 12
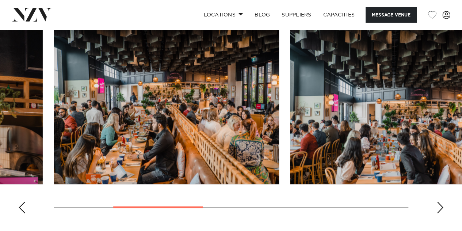
scroll to position [759, 0]
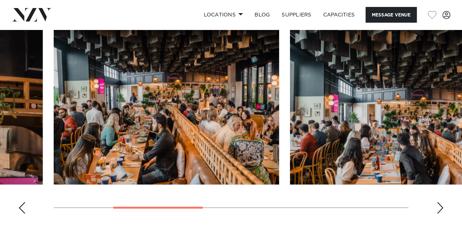
click at [438, 202] on div "Next slide" at bounding box center [439, 208] width 7 height 12
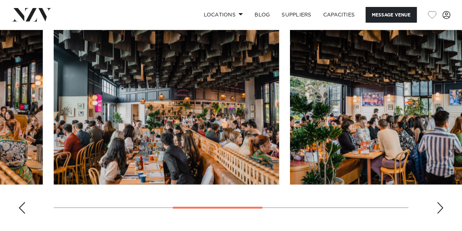
click at [438, 202] on div "Next slide" at bounding box center [439, 208] width 7 height 12
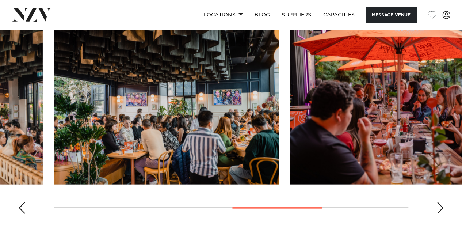
click at [438, 202] on div "Next slide" at bounding box center [439, 208] width 7 height 12
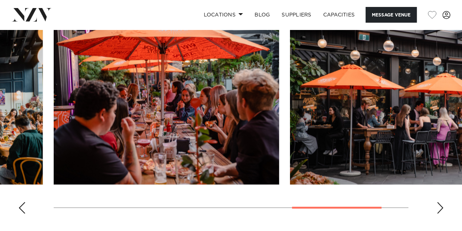
click at [438, 202] on div "Next slide" at bounding box center [439, 208] width 7 height 12
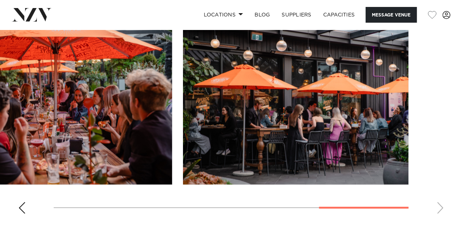
click at [438, 202] on swiper-container at bounding box center [231, 119] width 462 height 201
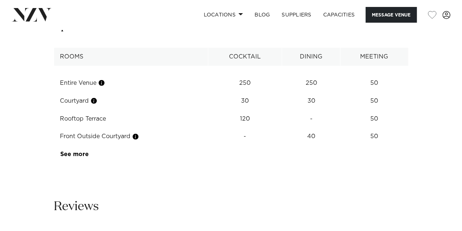
scroll to position [992, 0]
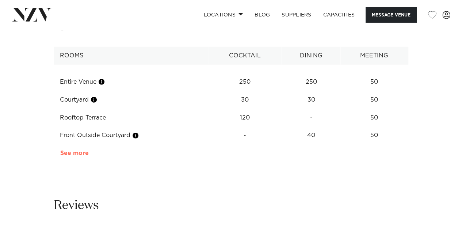
click at [75, 154] on link "See more" at bounding box center [88, 153] width 57 height 6
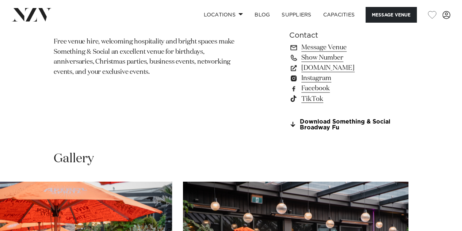
scroll to position [591, 0]
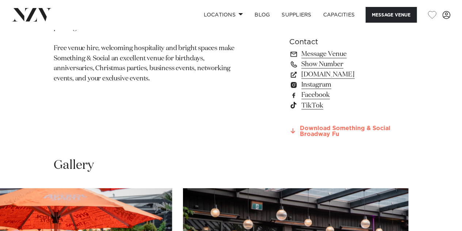
click at [317, 127] on link "Download Something & Social Broadway Fu" at bounding box center [348, 131] width 119 height 12
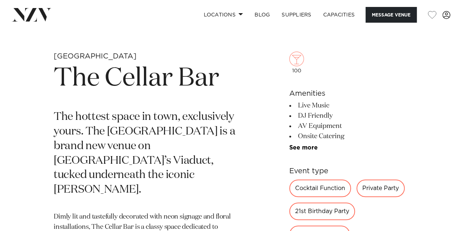
scroll to position [231, 0]
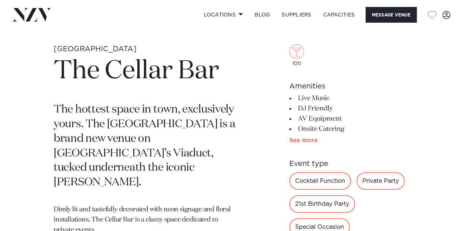
click at [290, 141] on link "See more" at bounding box center [317, 140] width 57 height 6
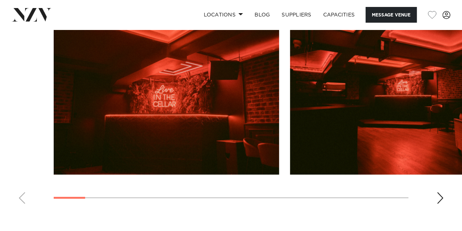
scroll to position [722, 0]
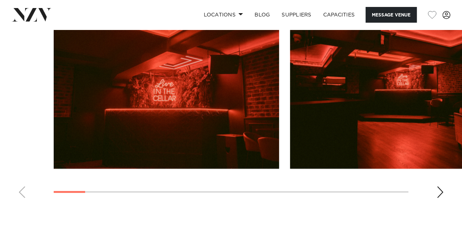
click at [441, 189] on div "Next slide" at bounding box center [439, 192] width 7 height 12
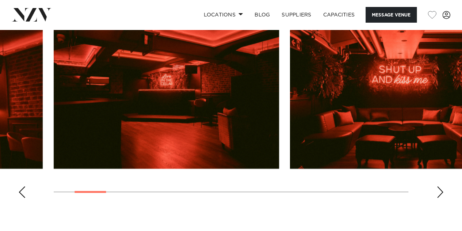
click at [441, 189] on div "Next slide" at bounding box center [439, 192] width 7 height 12
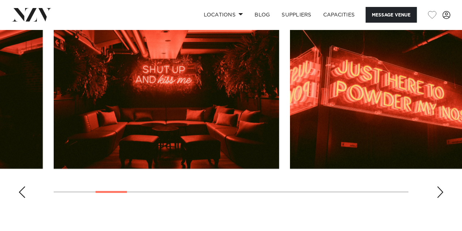
click at [441, 189] on div "Next slide" at bounding box center [439, 192] width 7 height 12
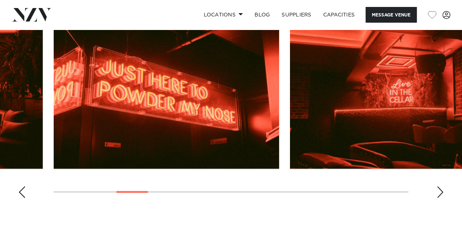
click at [441, 189] on div "Next slide" at bounding box center [439, 192] width 7 height 12
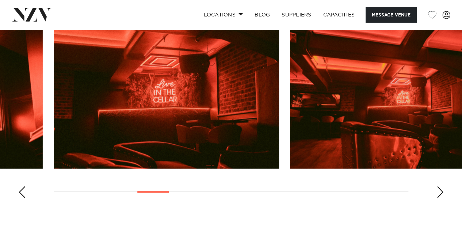
click at [441, 189] on div "Next slide" at bounding box center [439, 192] width 7 height 12
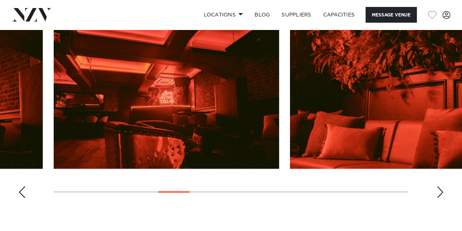
click at [441, 189] on div "Next slide" at bounding box center [439, 192] width 7 height 12
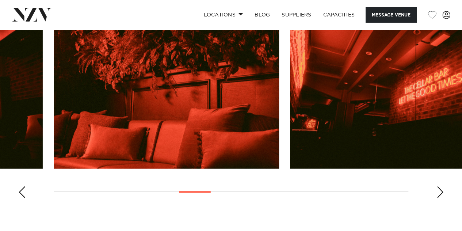
click at [441, 189] on div "Next slide" at bounding box center [439, 192] width 7 height 12
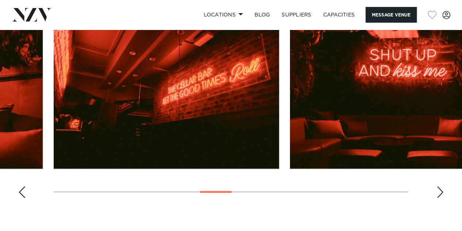
click at [441, 189] on div "Next slide" at bounding box center [439, 192] width 7 height 12
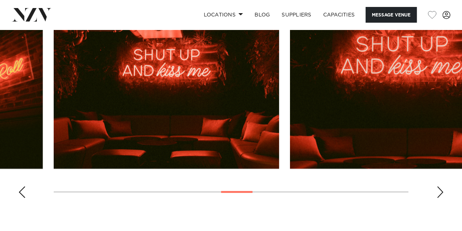
click at [441, 189] on div "Next slide" at bounding box center [439, 192] width 7 height 12
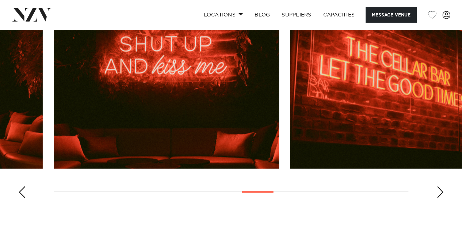
click at [441, 189] on div "Next slide" at bounding box center [439, 192] width 7 height 12
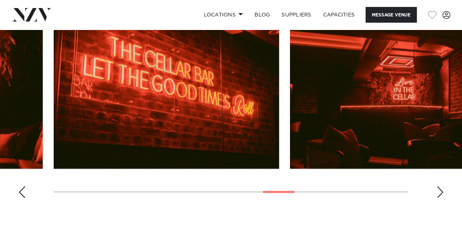
click at [441, 189] on div "Next slide" at bounding box center [439, 192] width 7 height 12
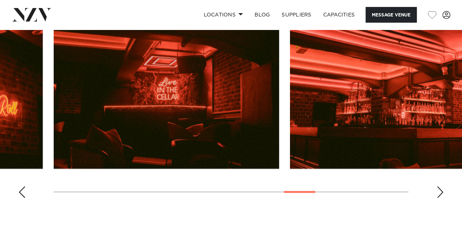
click at [441, 189] on div "Next slide" at bounding box center [439, 192] width 7 height 12
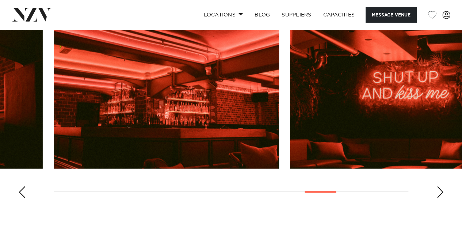
click at [441, 189] on div "Next slide" at bounding box center [439, 192] width 7 height 12
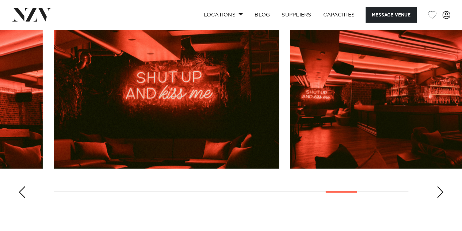
click at [441, 189] on div "Next slide" at bounding box center [439, 192] width 7 height 12
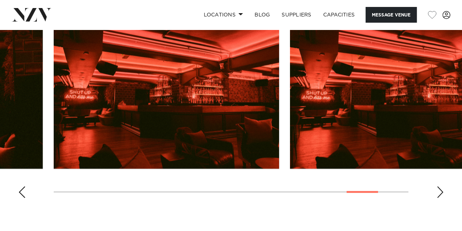
click at [441, 189] on div "Next slide" at bounding box center [439, 192] width 7 height 12
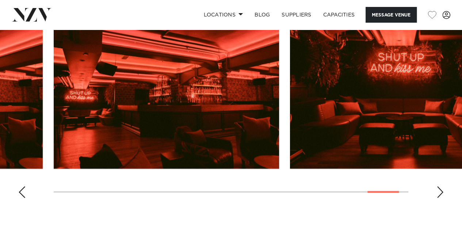
click at [441, 189] on div "Next slide" at bounding box center [439, 192] width 7 height 12
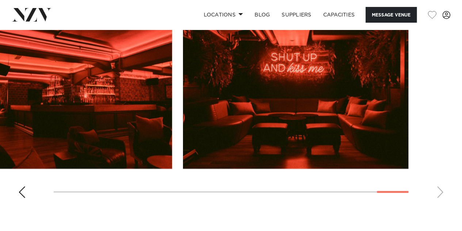
click at [441, 189] on swiper-container at bounding box center [231, 103] width 462 height 201
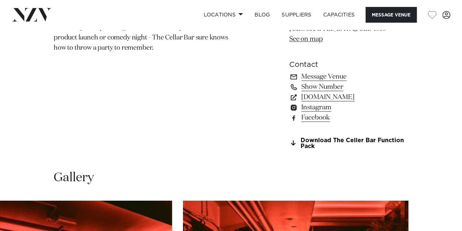
scroll to position [525, 0]
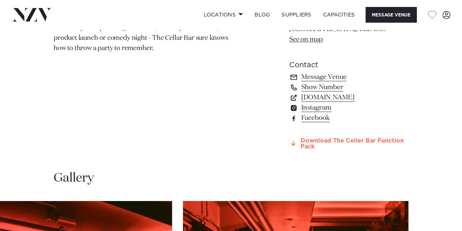
click at [377, 139] on link "Download The Celler Bar Function Pack" at bounding box center [348, 144] width 119 height 12
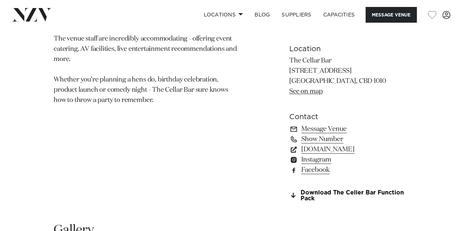
scroll to position [474, 0]
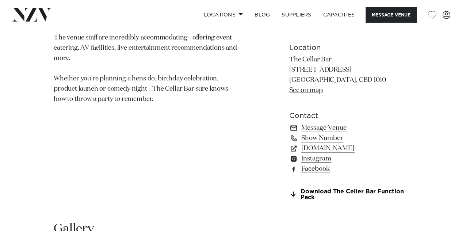
click at [317, 123] on link "Message Venue" at bounding box center [348, 128] width 119 height 10
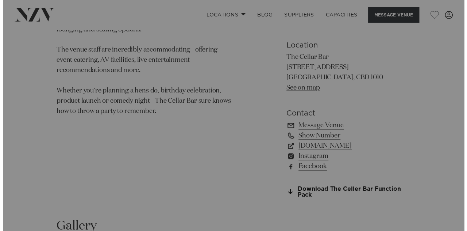
scroll to position [477, 0]
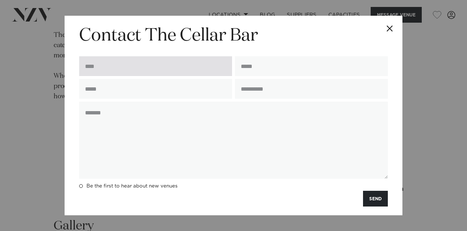
click at [195, 70] on input "text" at bounding box center [155, 66] width 153 height 20
type input "**********"
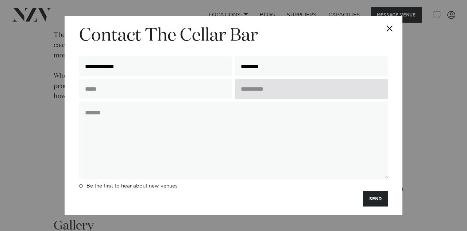
type input "**********"
click at [282, 89] on input "text" at bounding box center [311, 89] width 153 height 20
click at [325, 92] on input "text" at bounding box center [311, 89] width 153 height 20
type input "*"
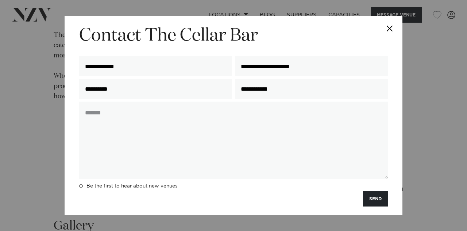
type input "**********"
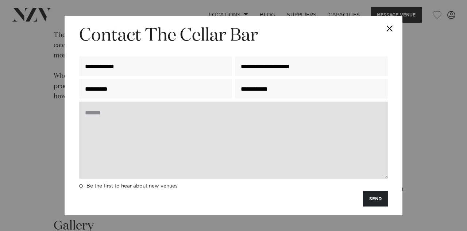
click at [291, 108] on textarea at bounding box center [233, 140] width 309 height 77
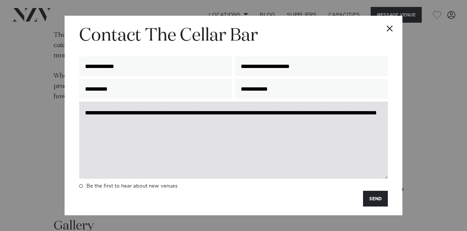
click at [226, 124] on textarea "**********" at bounding box center [233, 140] width 309 height 77
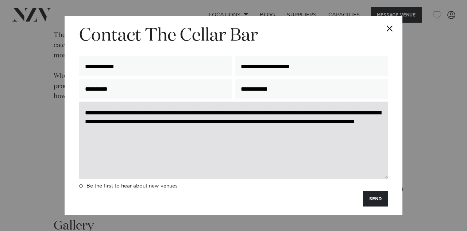
click at [146, 132] on textarea "**********" at bounding box center [233, 140] width 309 height 77
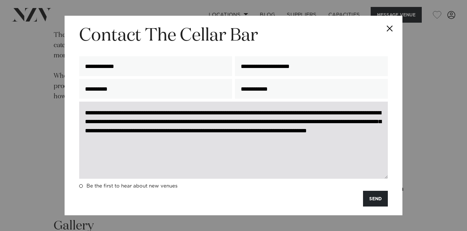
click at [350, 132] on textarea "**********" at bounding box center [233, 140] width 309 height 77
click at [122, 140] on textarea "**********" at bounding box center [233, 140] width 309 height 77
click at [364, 140] on textarea "**********" at bounding box center [233, 140] width 309 height 77
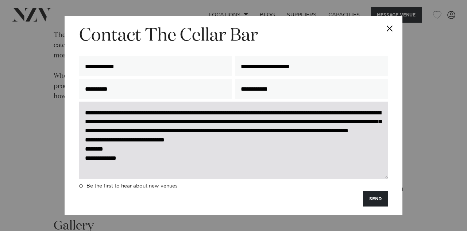
drag, startPoint x: 137, startPoint y: 168, endPoint x: 129, endPoint y: 170, distance: 7.4
click at [129, 170] on textarea "**********" at bounding box center [233, 140] width 309 height 77
click at [130, 171] on textarea "**********" at bounding box center [233, 140] width 309 height 77
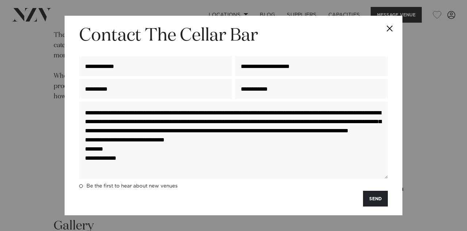
drag, startPoint x: 129, startPoint y: 171, endPoint x: 48, endPoint y: 90, distance: 114.7
click at [48, 90] on div "**********" at bounding box center [233, 115] width 467 height 231
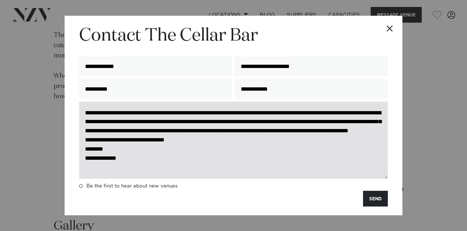
click at [267, 175] on textarea "**********" at bounding box center [233, 140] width 309 height 77
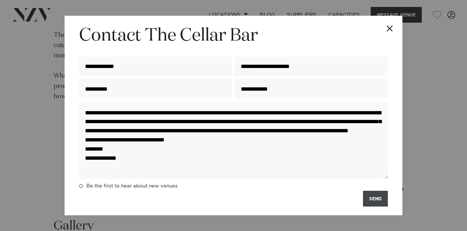
type textarea "**********"
click at [369, 200] on button "SEND" at bounding box center [375, 199] width 25 height 16
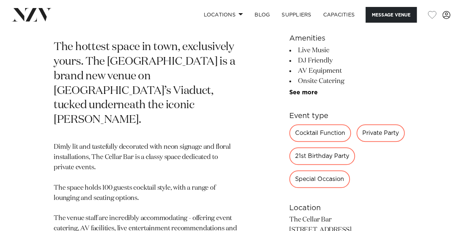
scroll to position [301, 0]
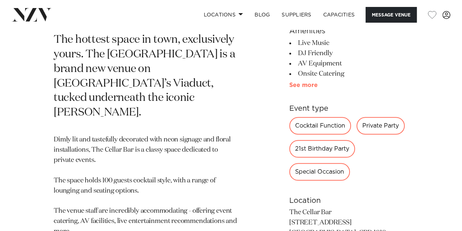
click at [296, 86] on link "See more" at bounding box center [317, 85] width 57 height 6
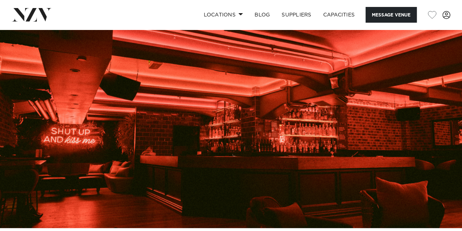
scroll to position [0, 0]
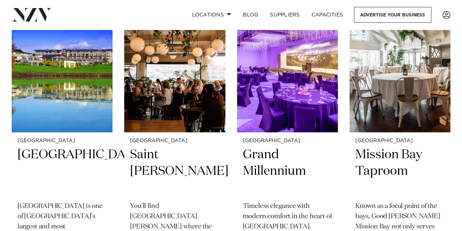
scroll to position [1374, 0]
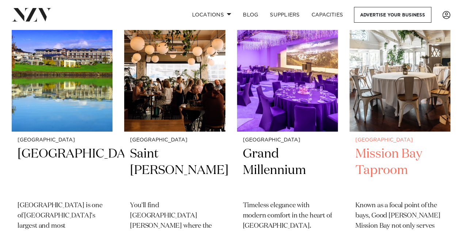
click at [377, 89] on img at bounding box center [400, 63] width 101 height 135
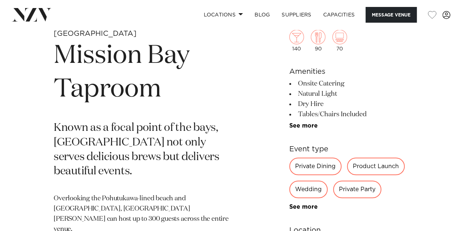
scroll to position [248, 0]
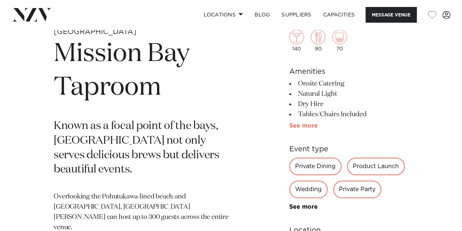
click at [298, 125] on link "See more" at bounding box center [317, 126] width 57 height 6
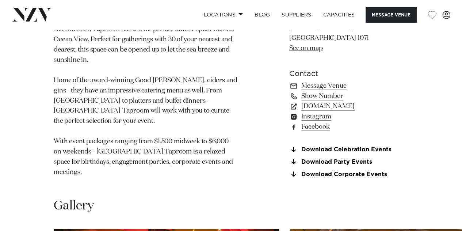
scroll to position [508, 0]
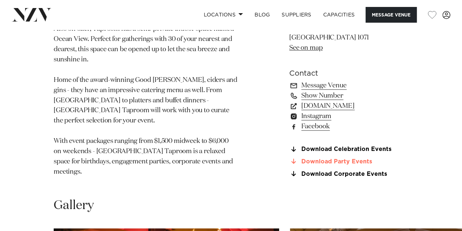
click at [313, 160] on link "Download Party Events" at bounding box center [348, 161] width 119 height 7
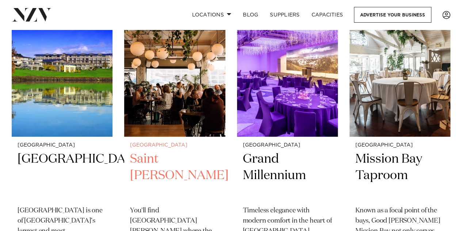
scroll to position [1370, 0]
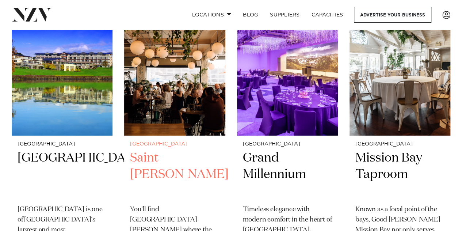
click at [161, 109] on img at bounding box center [174, 67] width 101 height 135
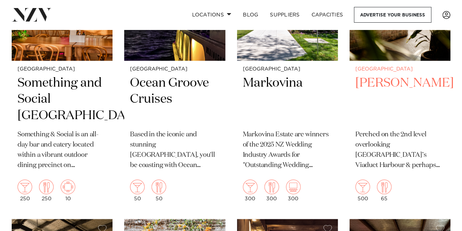
scroll to position [1739, 0]
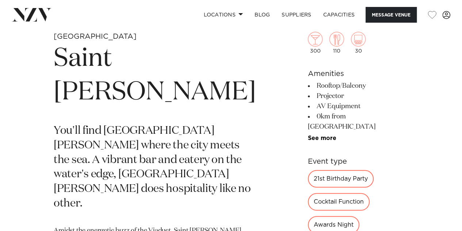
scroll to position [244, 0]
click at [308, 135] on link "See more" at bounding box center [336, 138] width 57 height 6
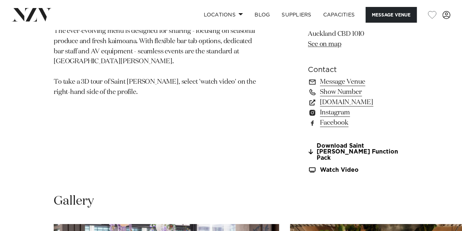
scroll to position [572, 0]
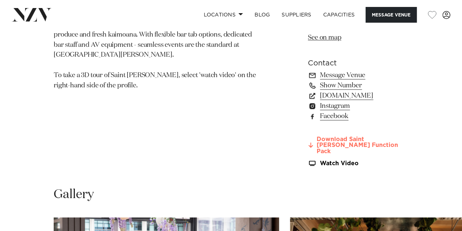
click at [312, 136] on link "Download Saint Alice Function Pack" at bounding box center [358, 145] width 100 height 18
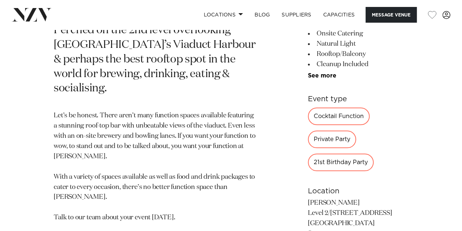
scroll to position [308, 0]
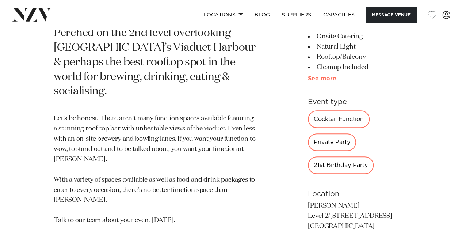
click at [308, 78] on link "See more" at bounding box center [336, 79] width 57 height 6
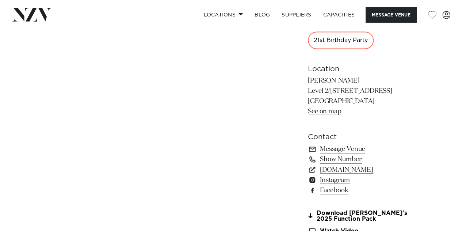
scroll to position [565, 0]
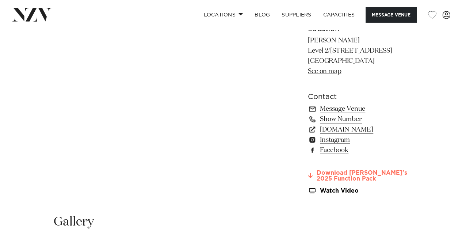
click at [313, 169] on link "Download [PERSON_NAME]'s 2025 Function Pack" at bounding box center [358, 175] width 100 height 12
